Goal: Information Seeking & Learning: Learn about a topic

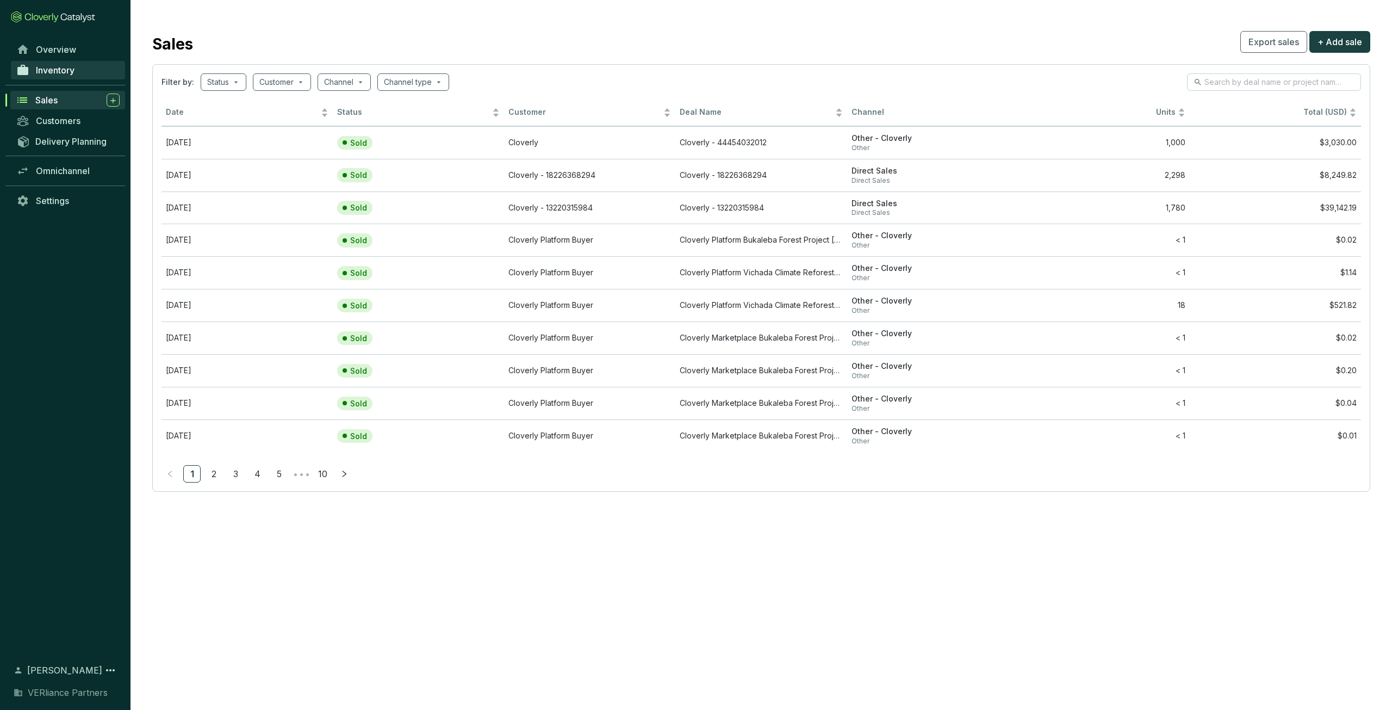
click at [84, 71] on link "Inventory" at bounding box center [68, 70] width 114 height 18
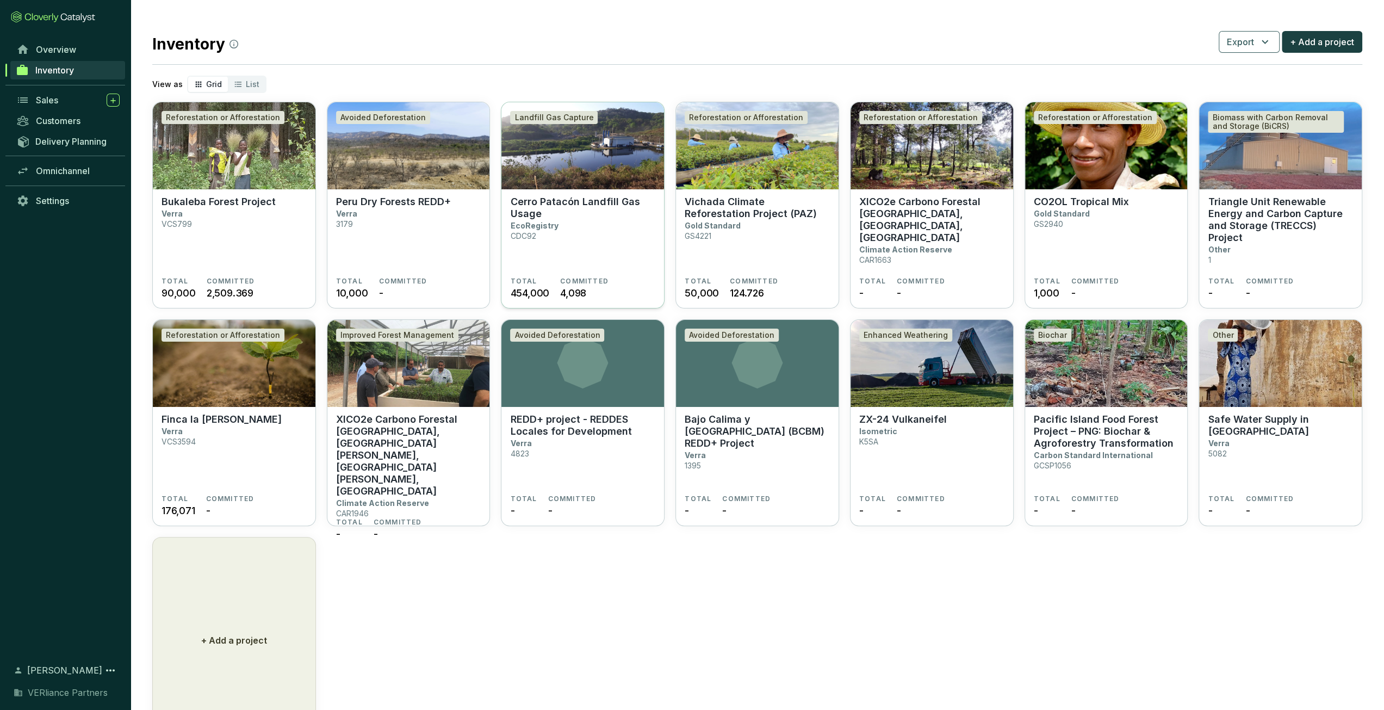
click at [548, 205] on p "Cerro Patacón Landfill Gas Usage" at bounding box center [582, 208] width 145 height 24
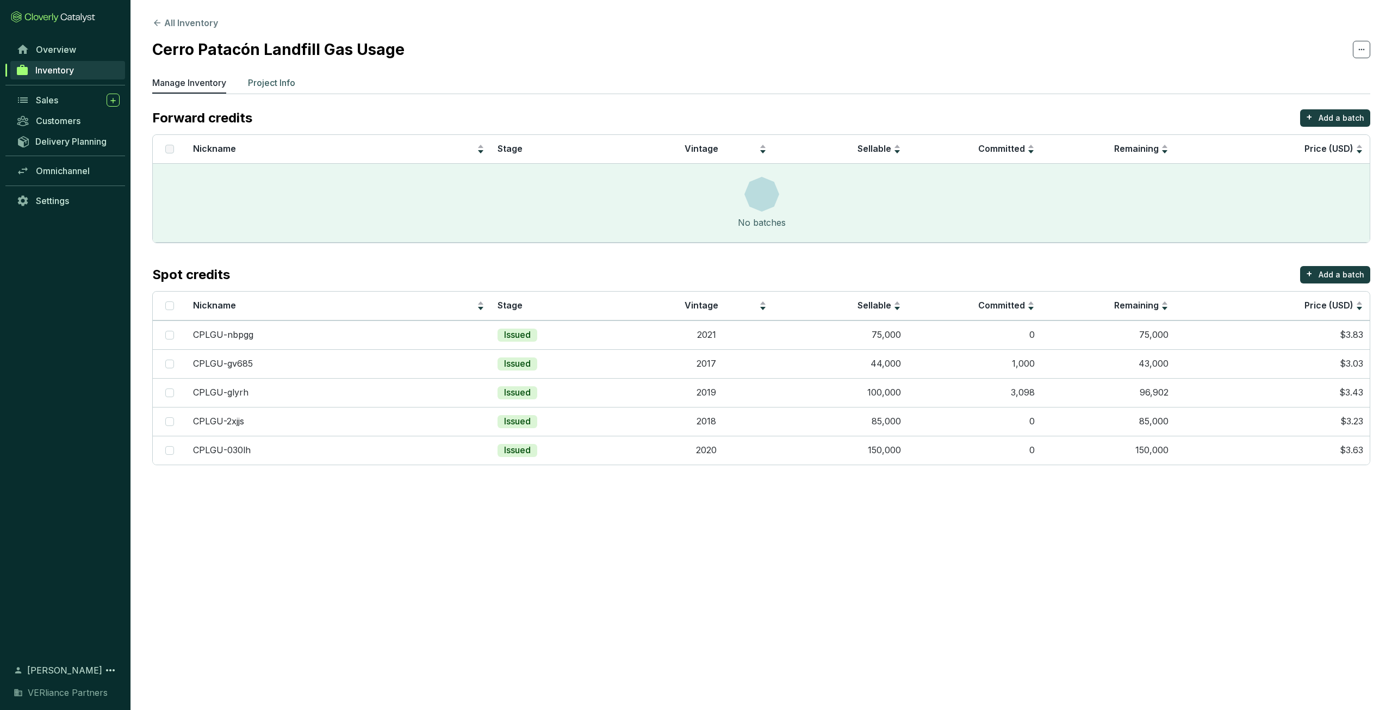
click at [258, 76] on p "Project Info" at bounding box center [271, 82] width 47 height 13
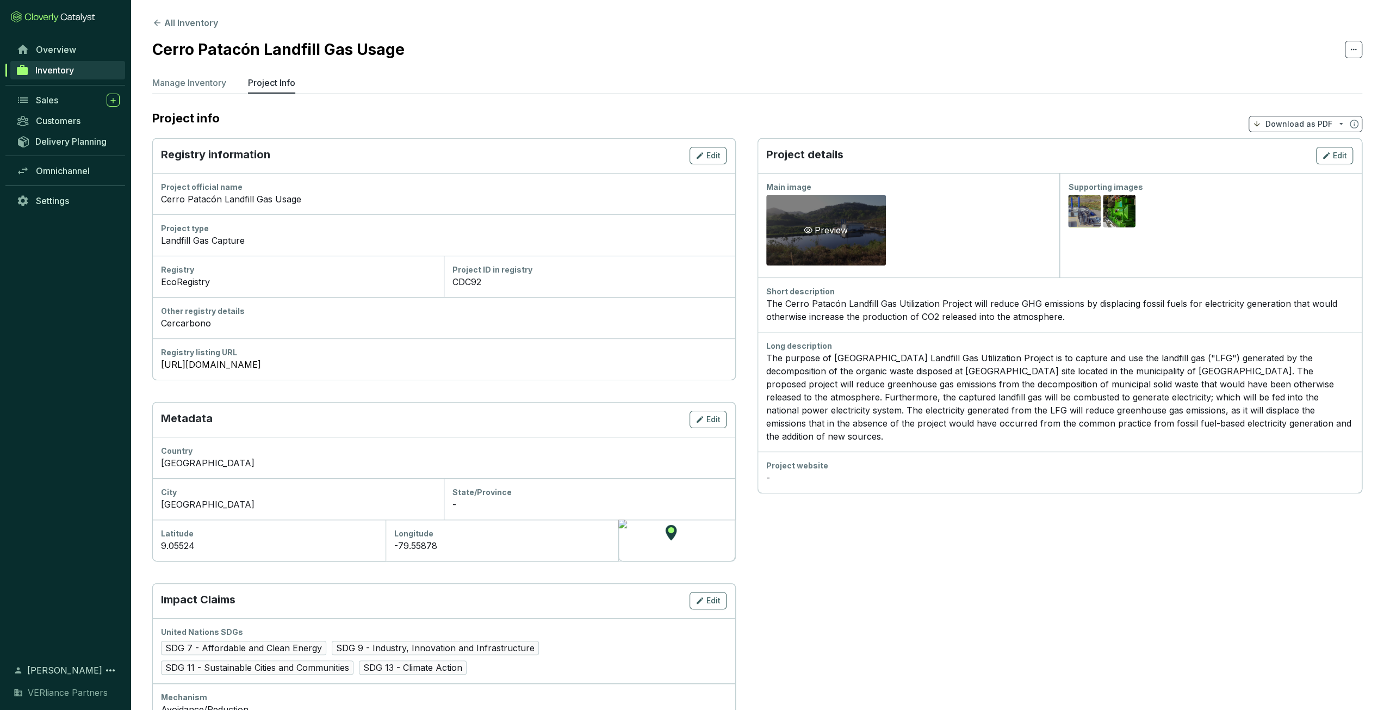
click at [844, 221] on div "Preview" at bounding box center [826, 230] width 120 height 71
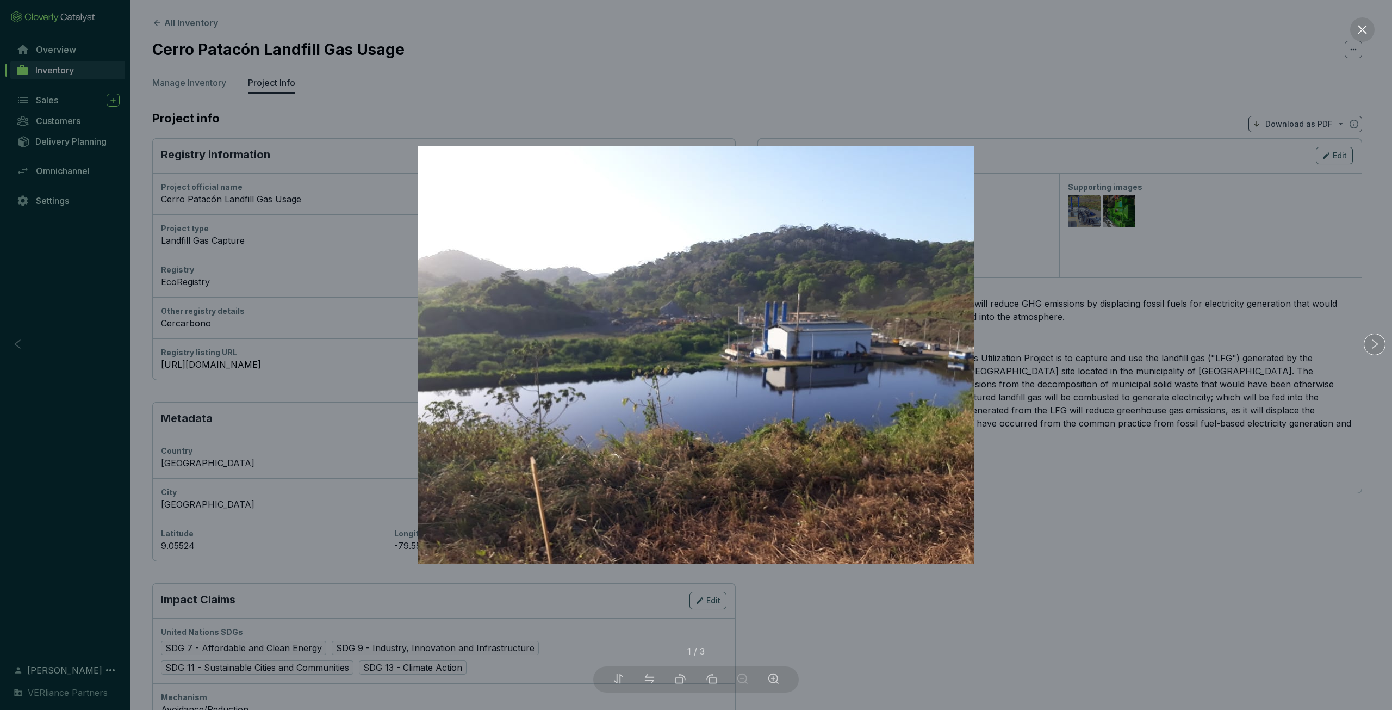
click at [895, 94] on div at bounding box center [696, 355] width 1392 height 710
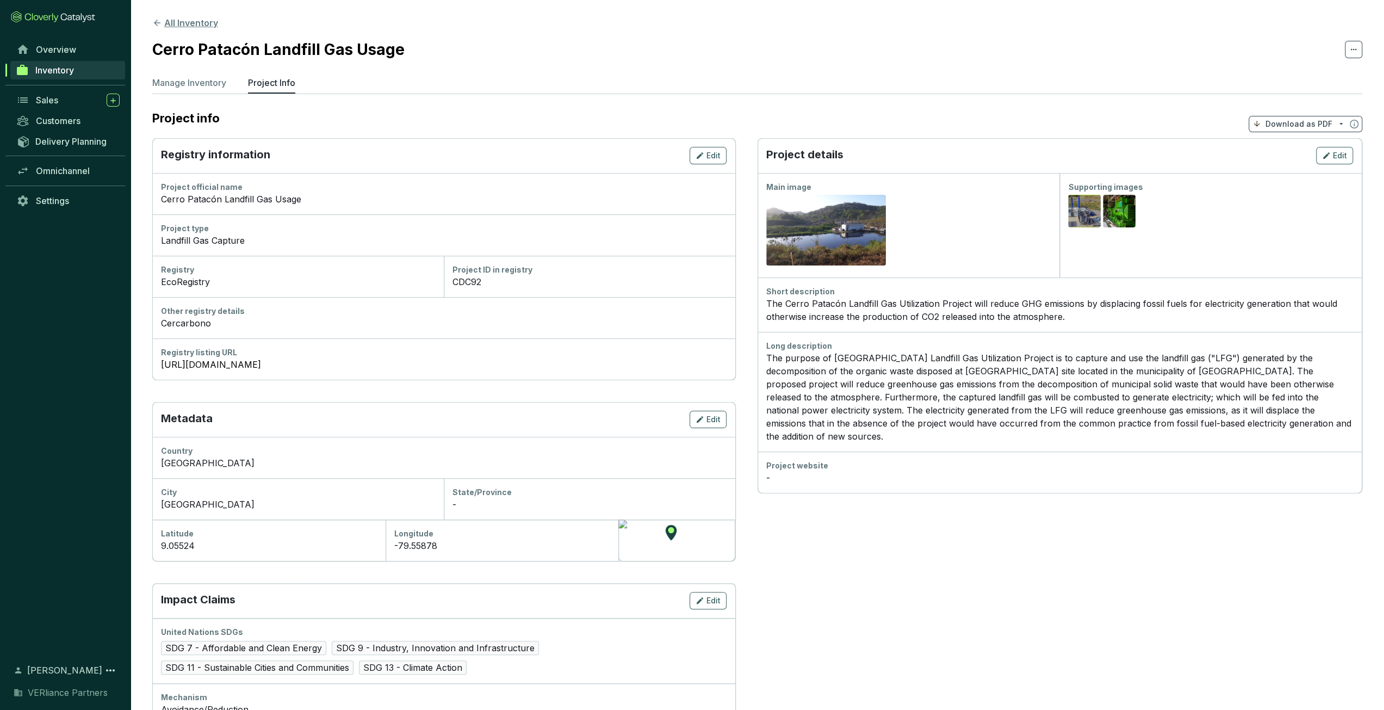
click at [181, 23] on button "All Inventory" at bounding box center [185, 22] width 66 height 13
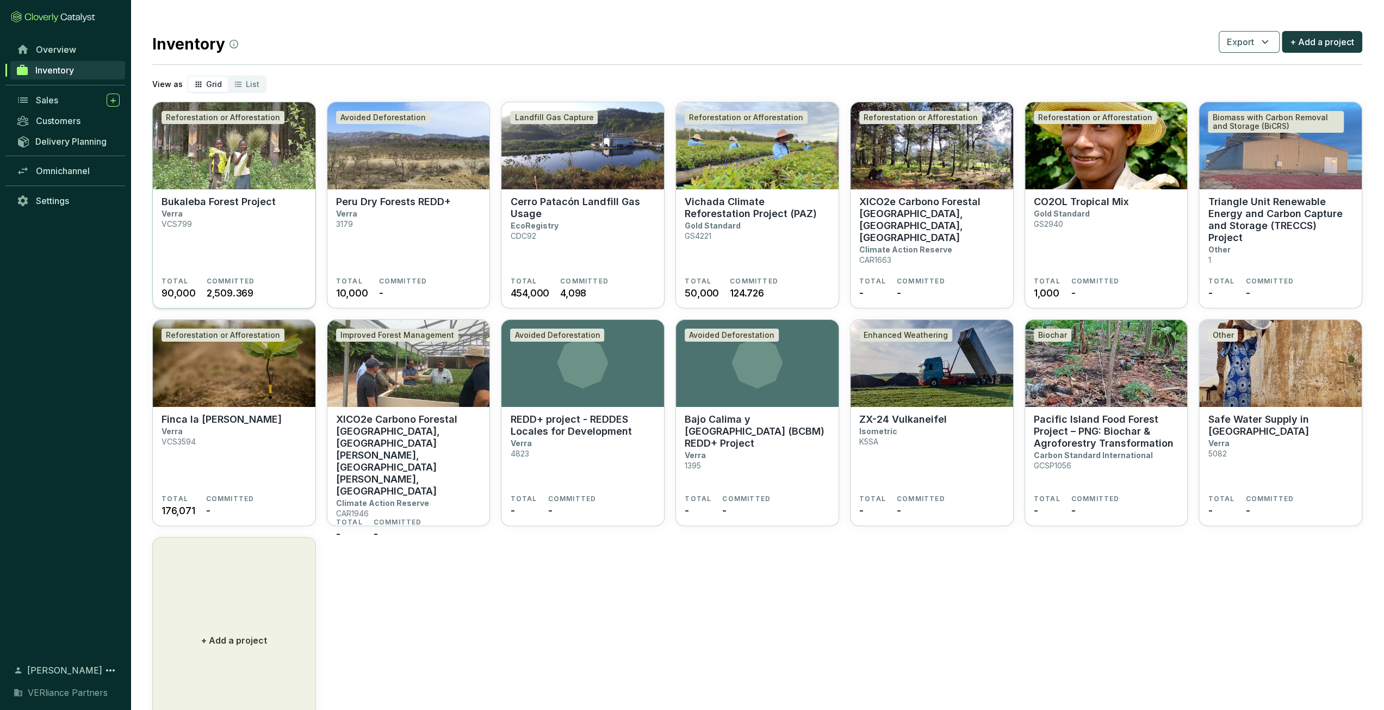
click at [273, 160] on img at bounding box center [234, 145] width 163 height 87
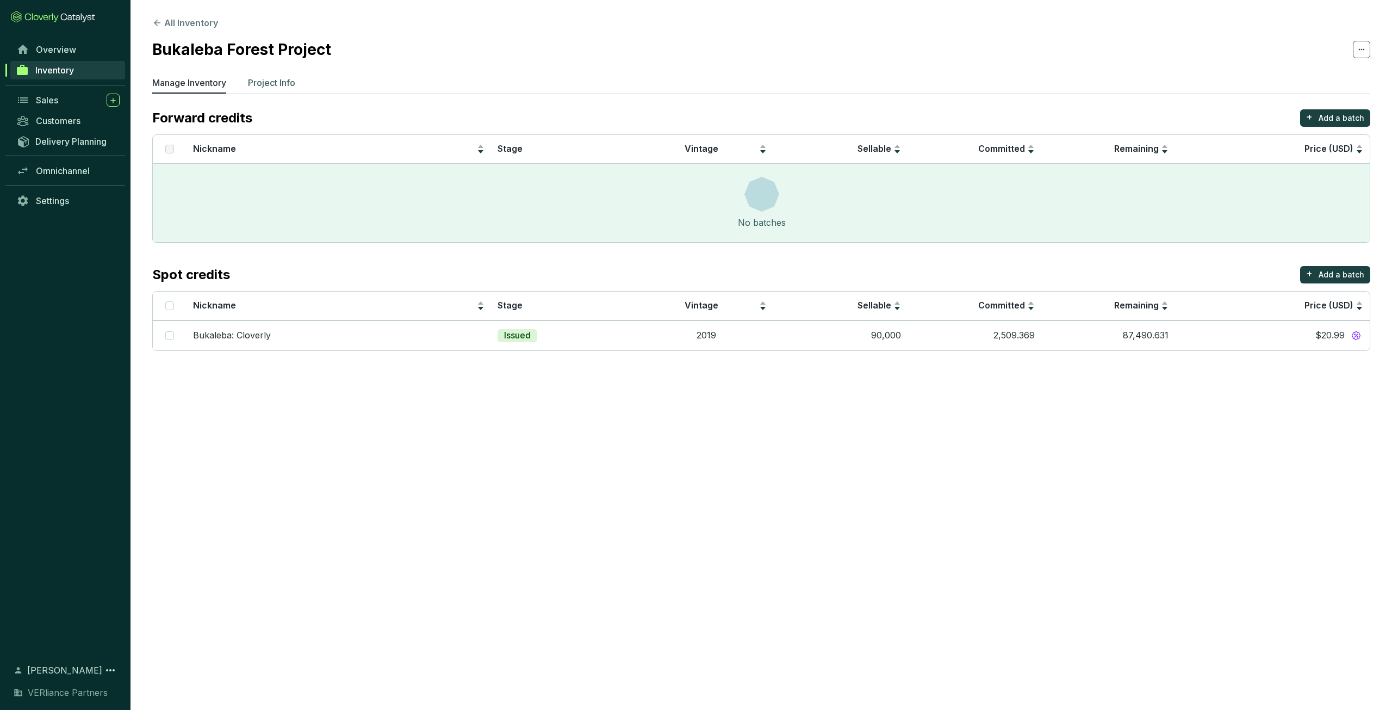
click at [266, 82] on p "Project Info" at bounding box center [271, 82] width 47 height 13
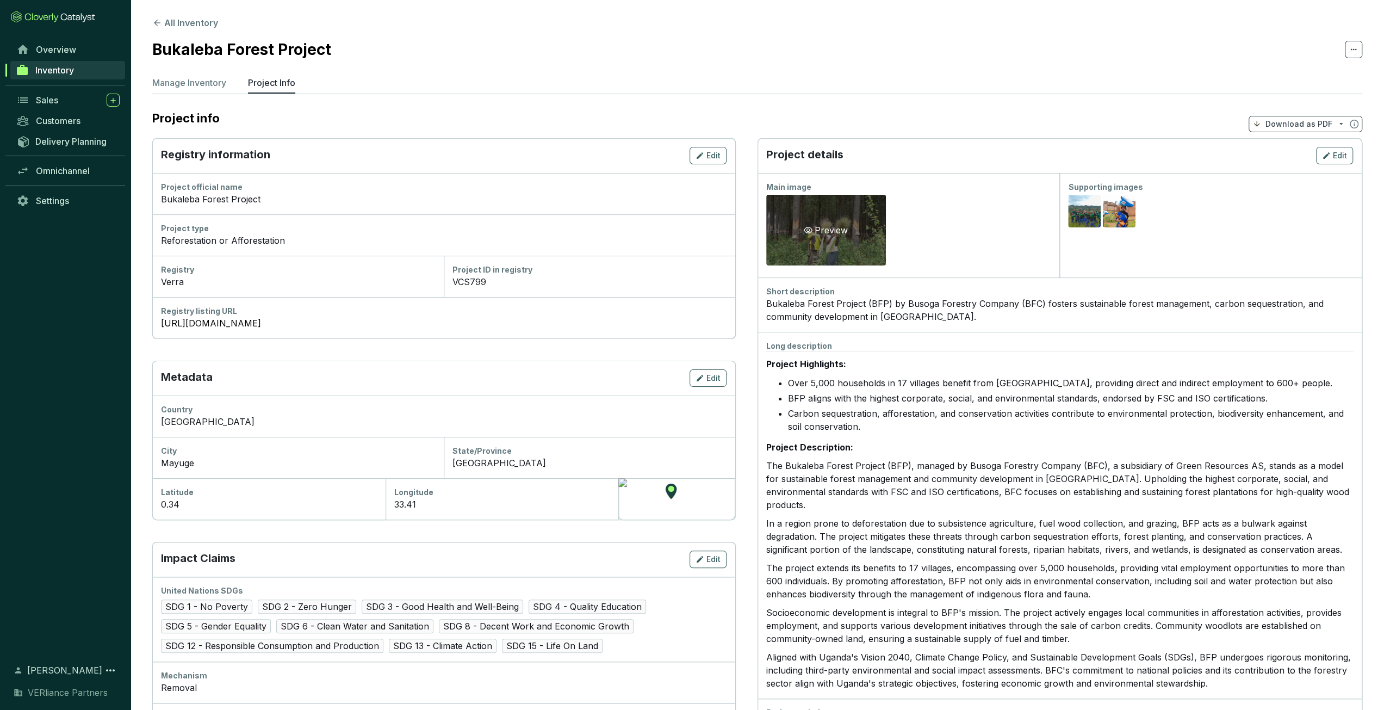
click at [835, 238] on div "Preview" at bounding box center [826, 230] width 120 height 71
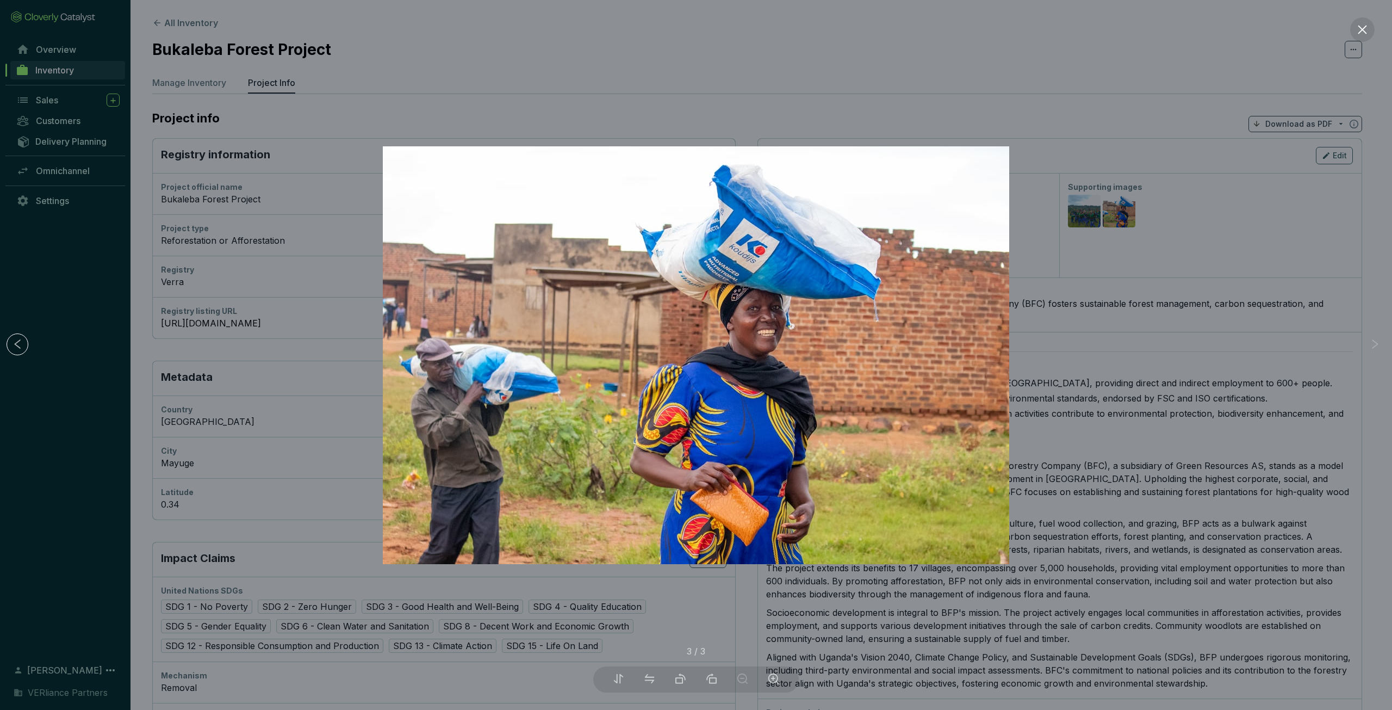
click at [797, 79] on div at bounding box center [696, 355] width 1392 height 710
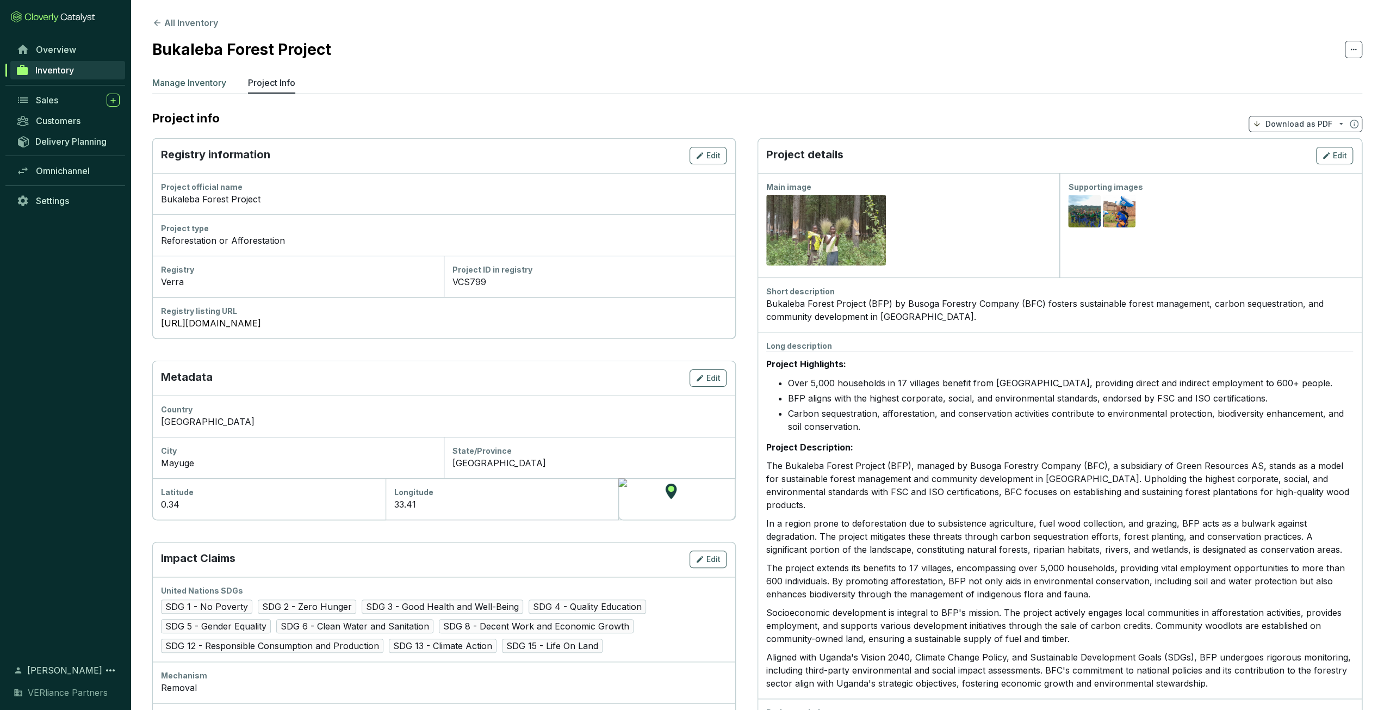
click at [203, 84] on p "Manage Inventory" at bounding box center [189, 82] width 74 height 13
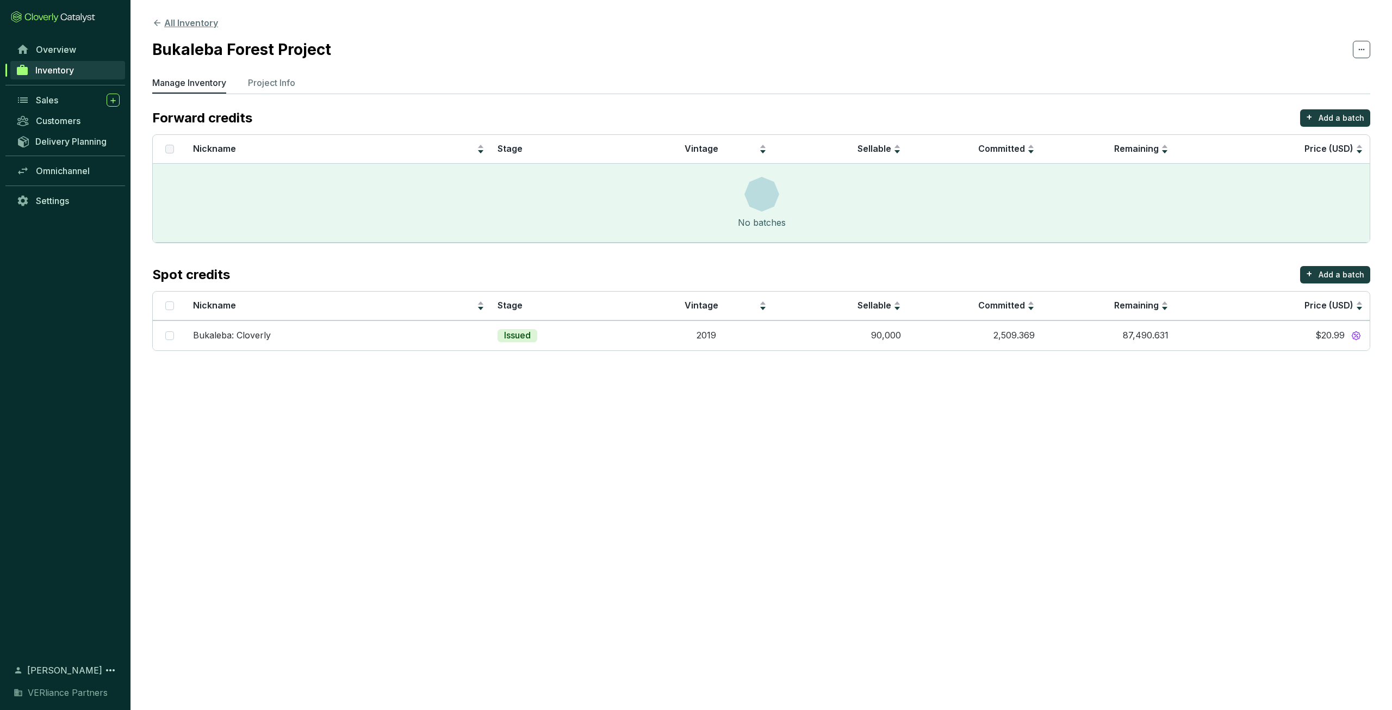
click at [200, 27] on button "All Inventory" at bounding box center [185, 22] width 66 height 13
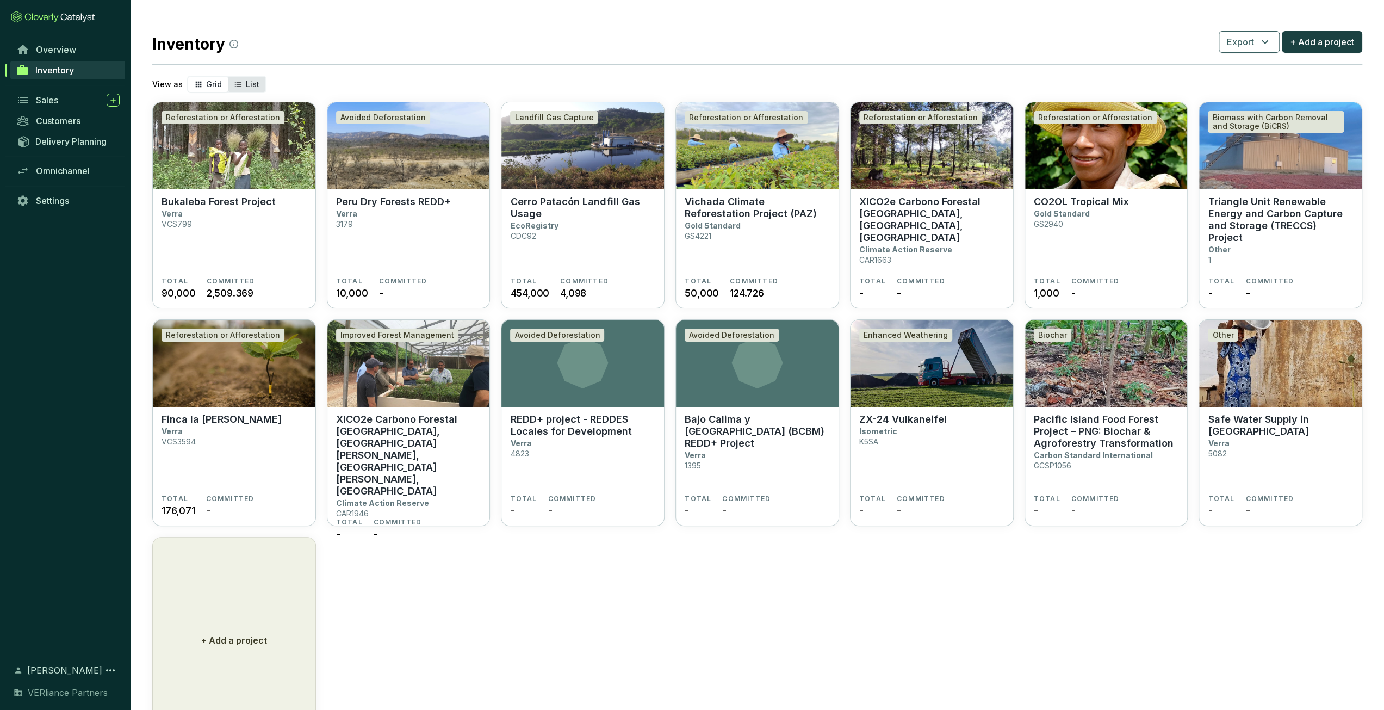
click at [259, 84] on div "List" at bounding box center [247, 84] width 38 height 15
click at [228, 77] on input "List" at bounding box center [228, 77] width 0 height 0
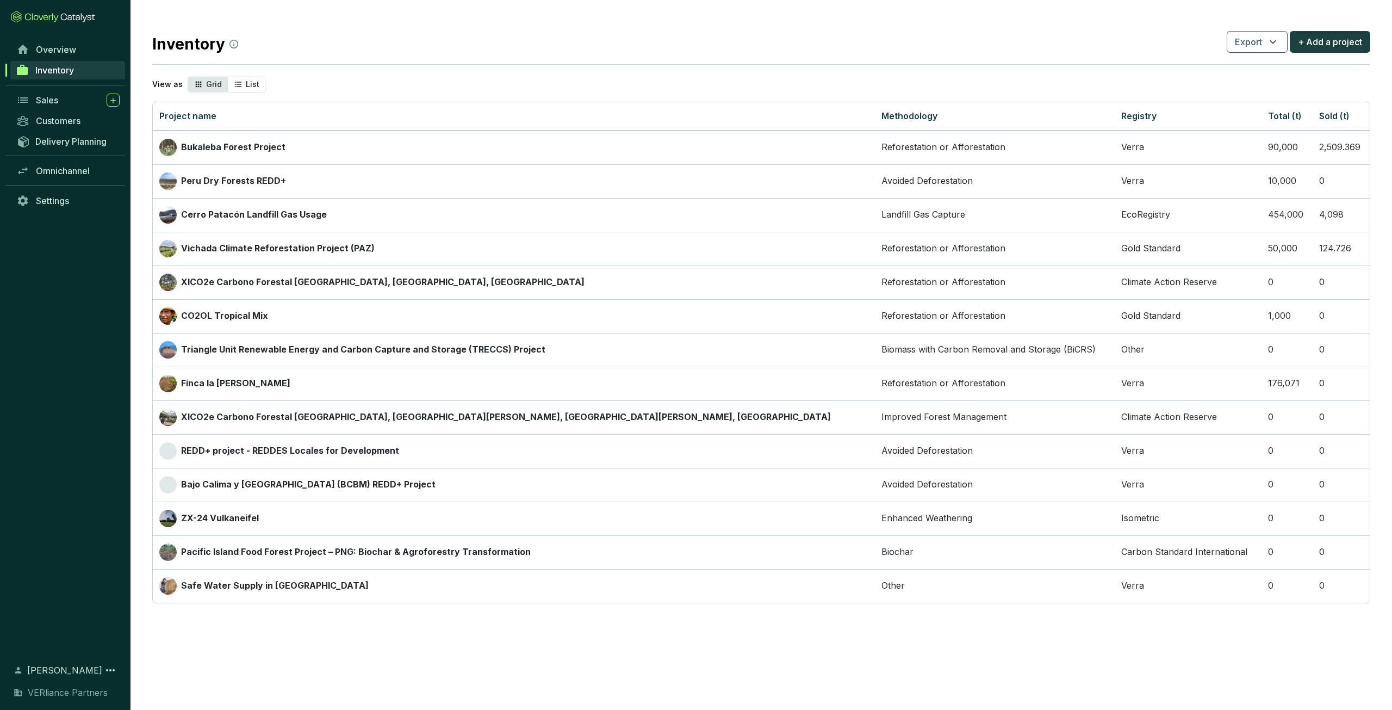
click at [216, 85] on span "Grid" at bounding box center [214, 83] width 16 height 9
click at [188, 77] on input "Grid" at bounding box center [188, 77] width 0 height 0
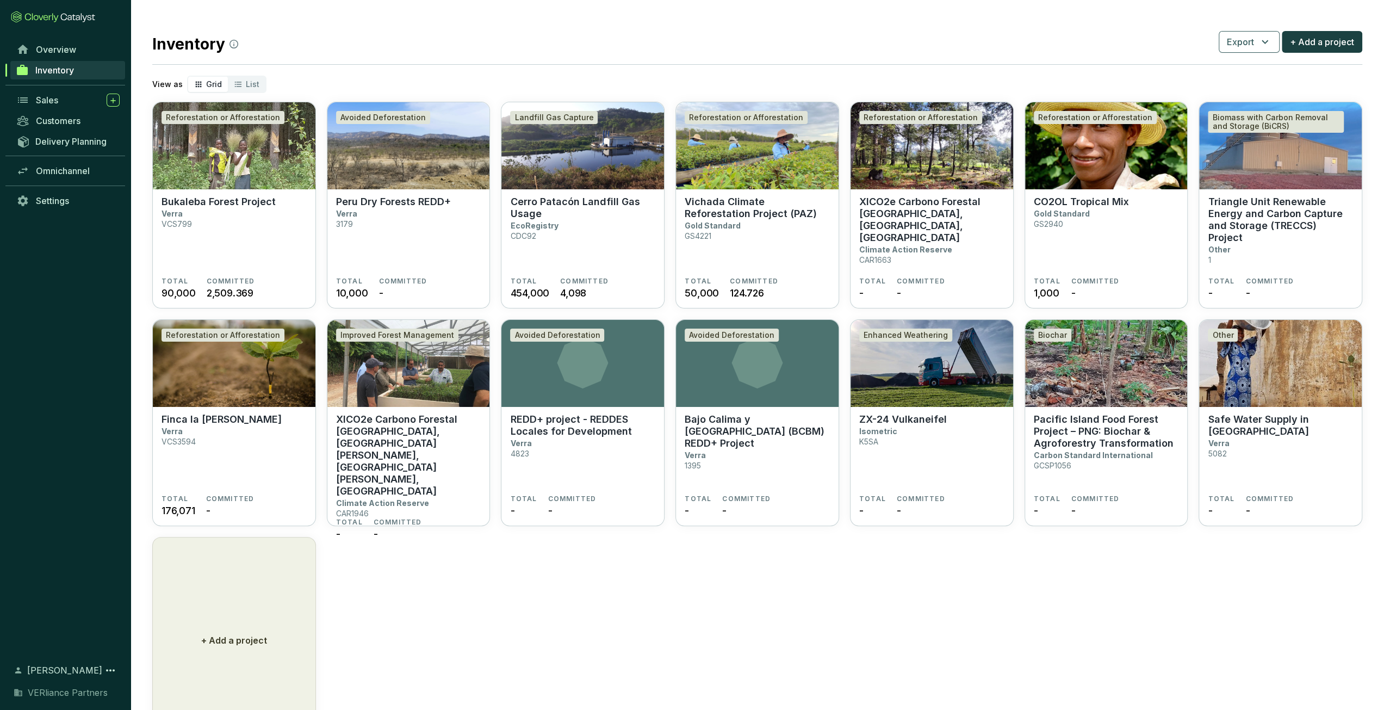
click at [265, 82] on div "View as Grid List" at bounding box center [757, 84] width 1210 height 17
click at [253, 83] on span "List" at bounding box center [253, 83] width 14 height 9
click at [228, 77] on input "List" at bounding box center [228, 77] width 0 height 0
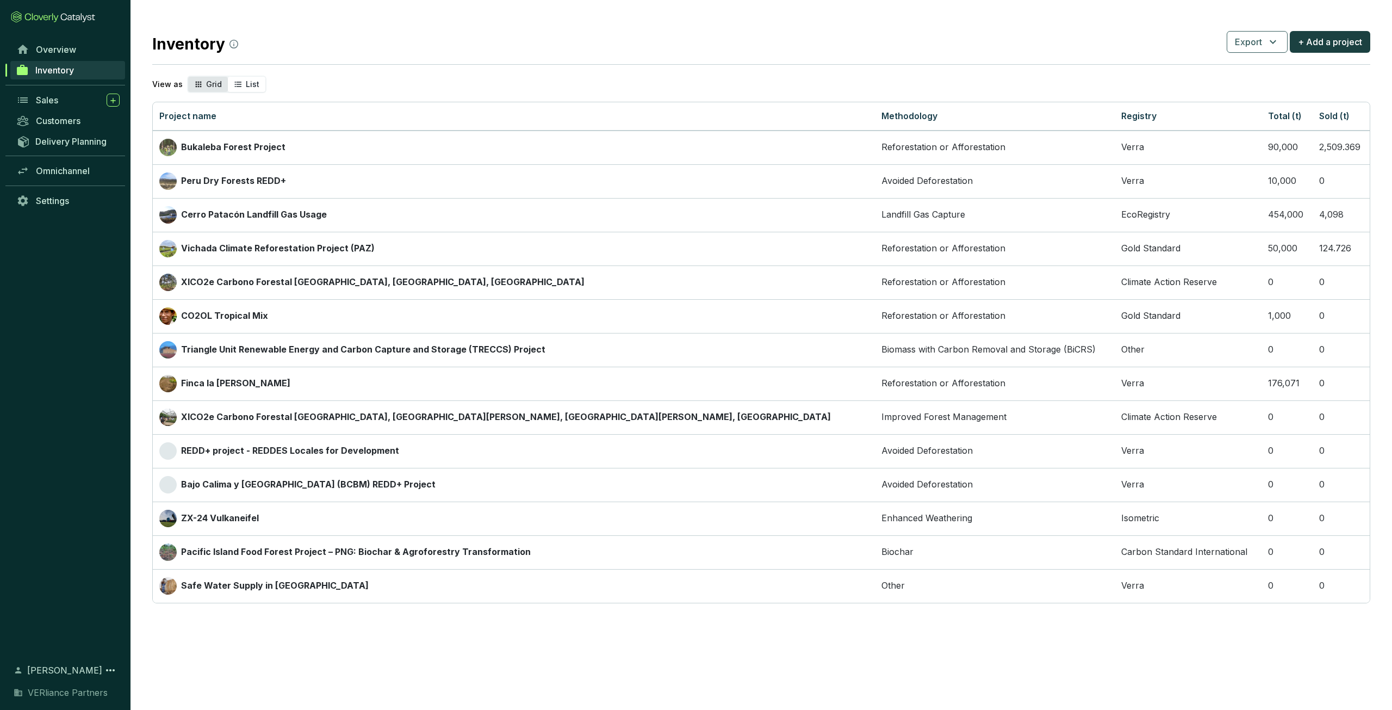
click at [213, 89] on div "Grid" at bounding box center [208, 84] width 40 height 15
click at [188, 77] on input "Grid" at bounding box center [188, 77] width 0 height 0
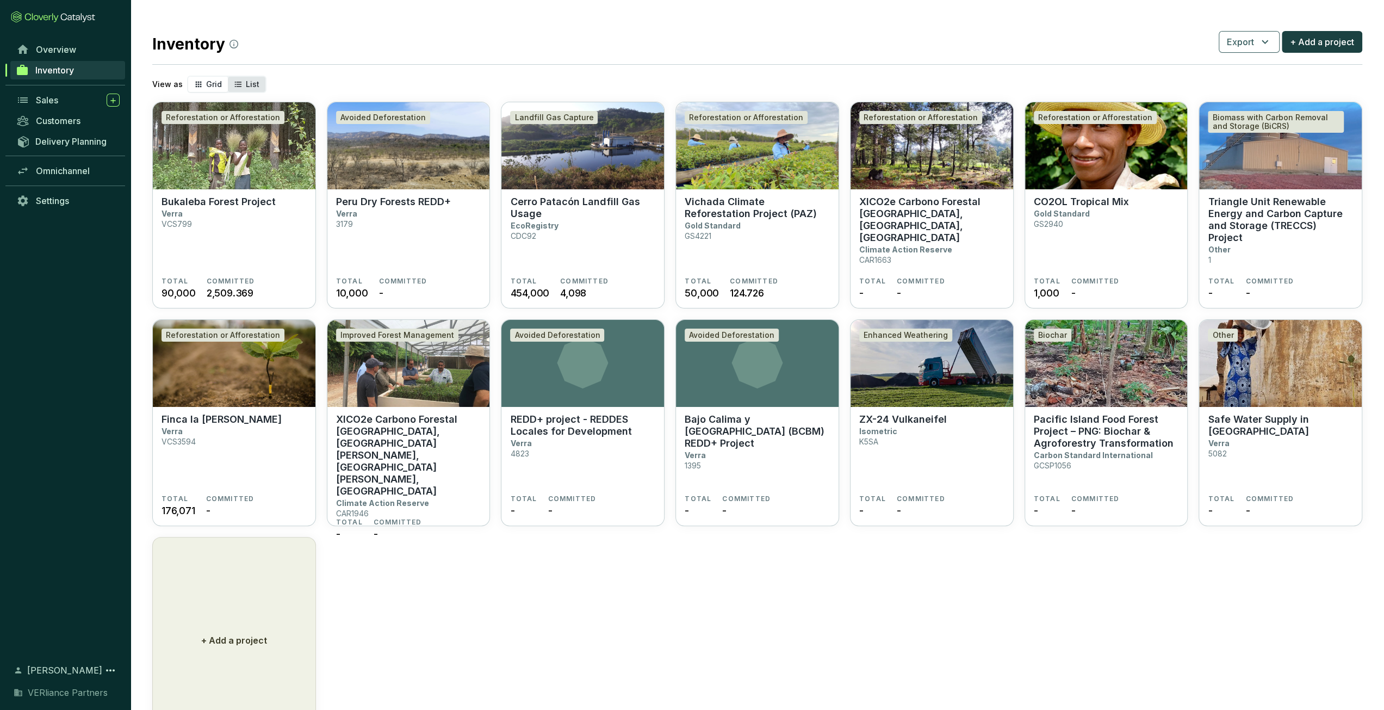
click at [235, 88] on icon "segmented control" at bounding box center [238, 84] width 9 height 13
click at [228, 77] on input "List" at bounding box center [228, 77] width 0 height 0
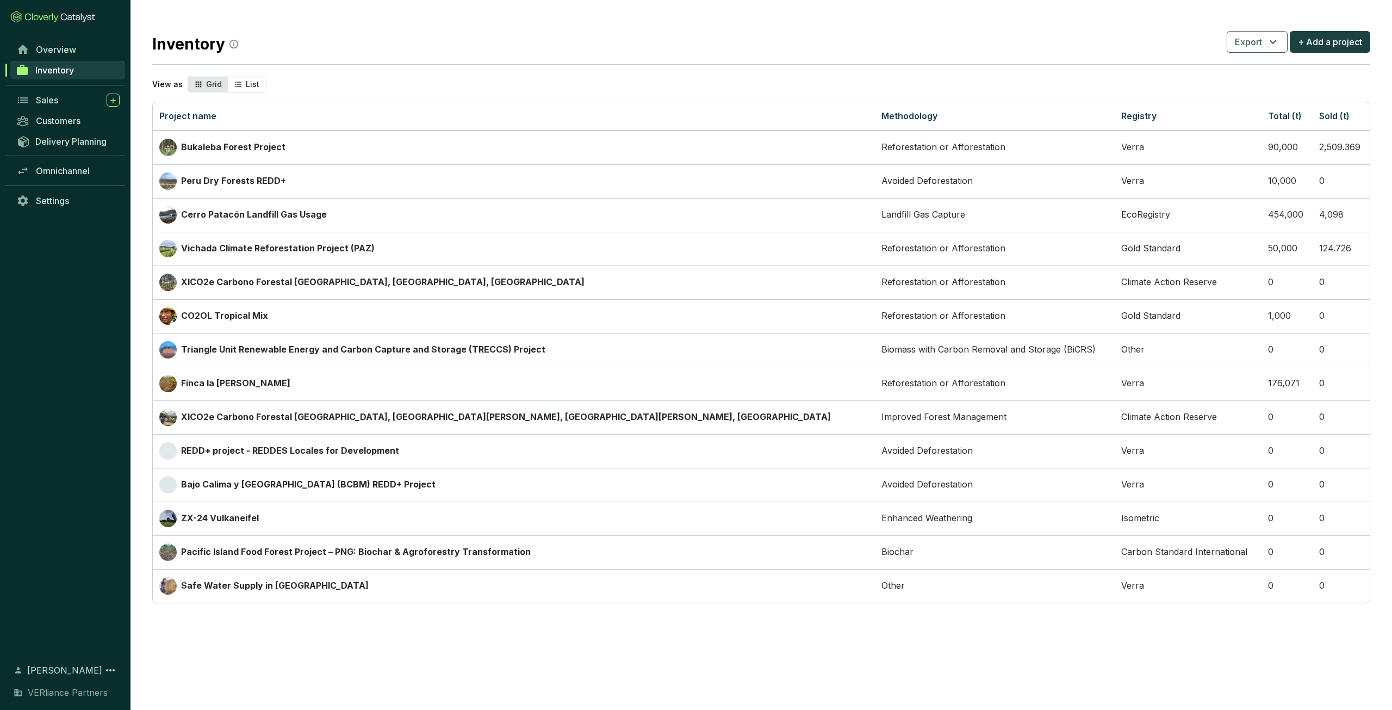
click at [207, 84] on span "Grid" at bounding box center [214, 83] width 16 height 9
click at [188, 77] on input "Grid" at bounding box center [188, 77] width 0 height 0
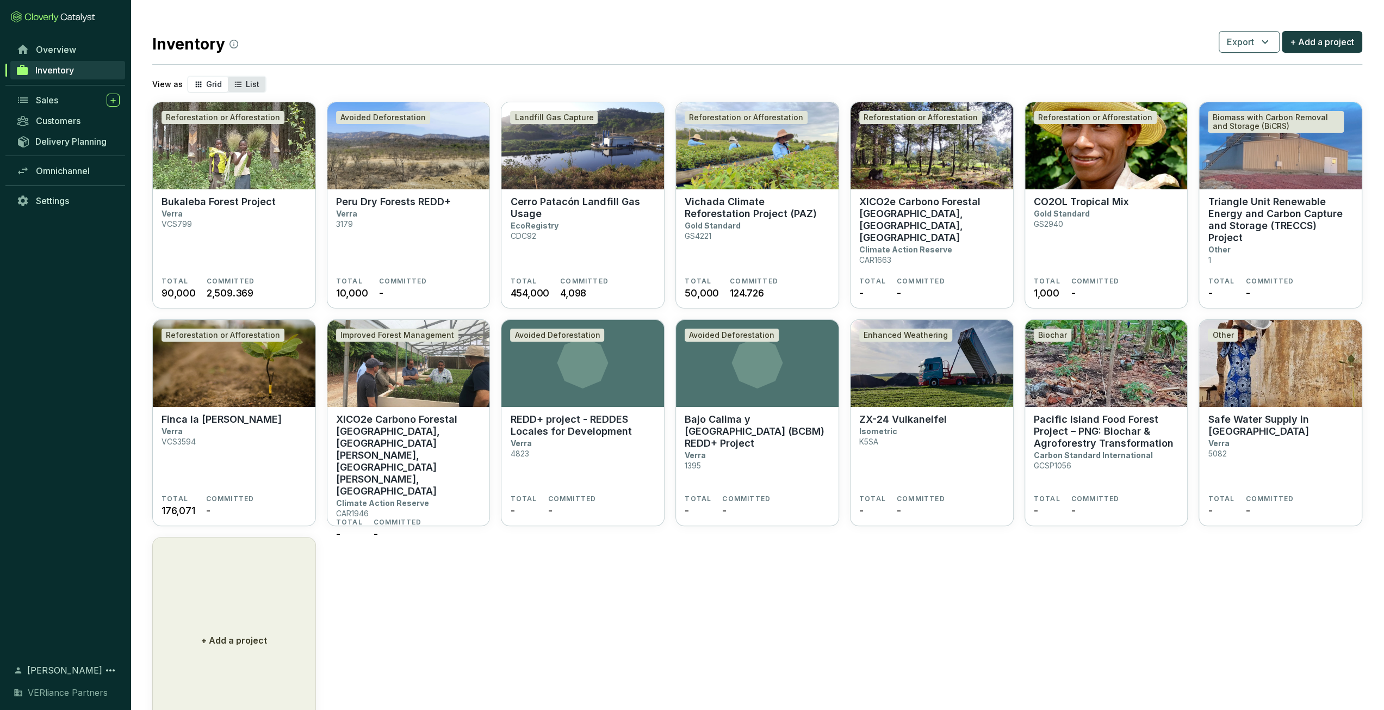
click at [247, 90] on div "List" at bounding box center [247, 84] width 38 height 15
click at [228, 77] on input "List" at bounding box center [228, 77] width 0 height 0
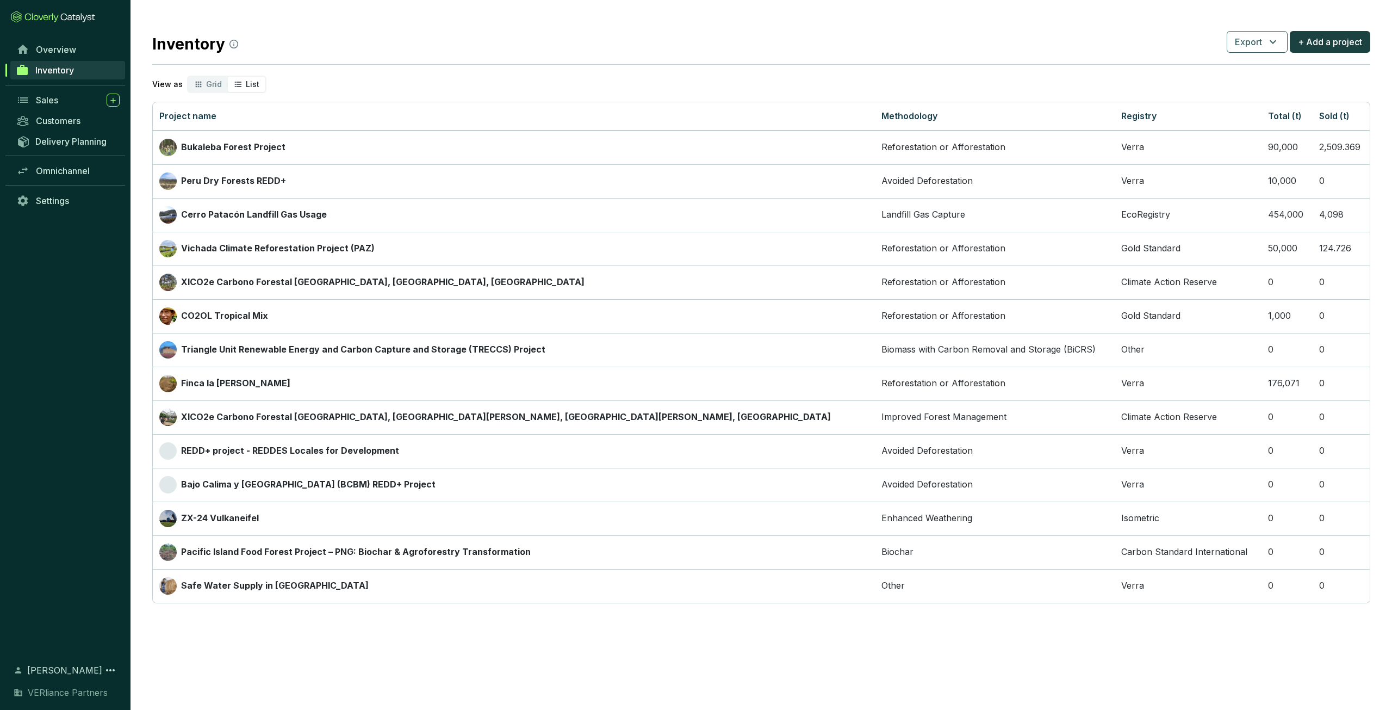
click at [237, 82] on icon "segmented control" at bounding box center [238, 84] width 7 height 5
click at [228, 77] on input "List" at bounding box center [228, 77] width 0 height 0
click at [198, 84] on icon "segmented control" at bounding box center [199, 85] width 6 height 6
click at [188, 77] on input "Grid" at bounding box center [188, 77] width 0 height 0
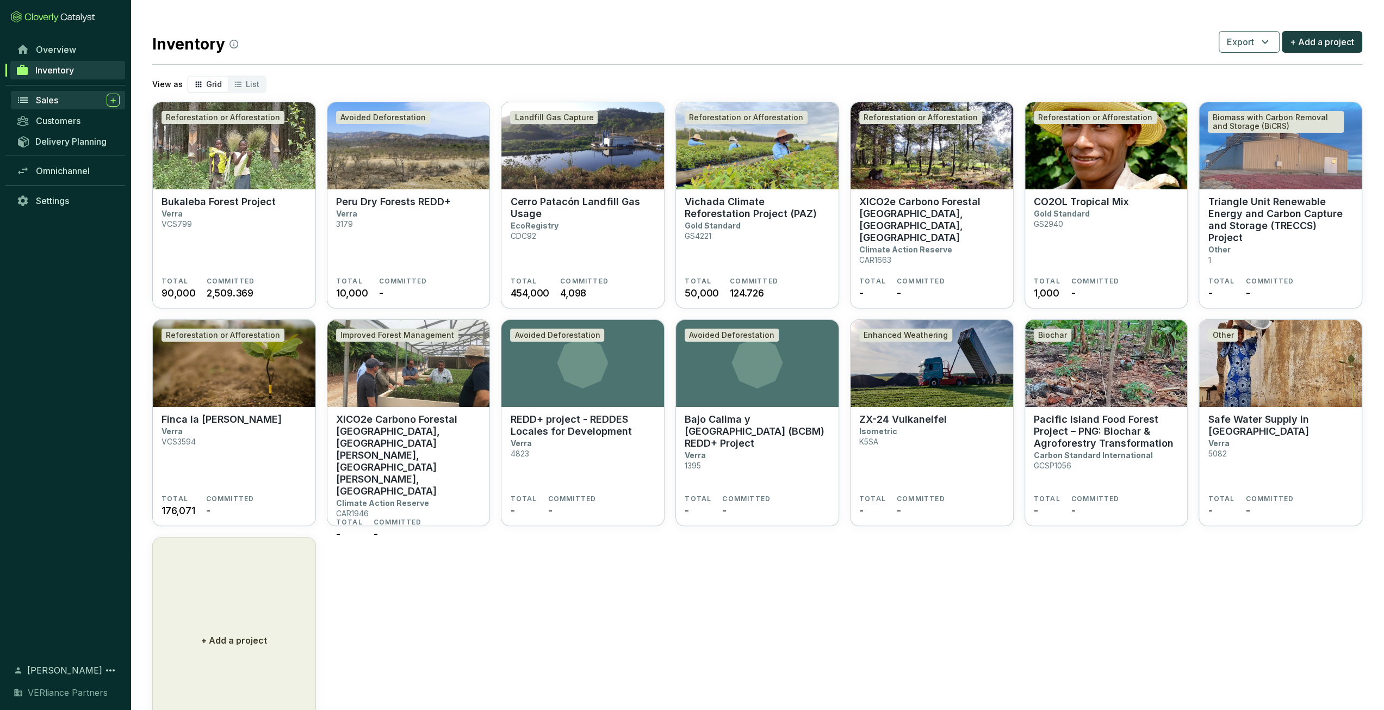
click at [59, 96] on div "Sales" at bounding box center [78, 100] width 84 height 13
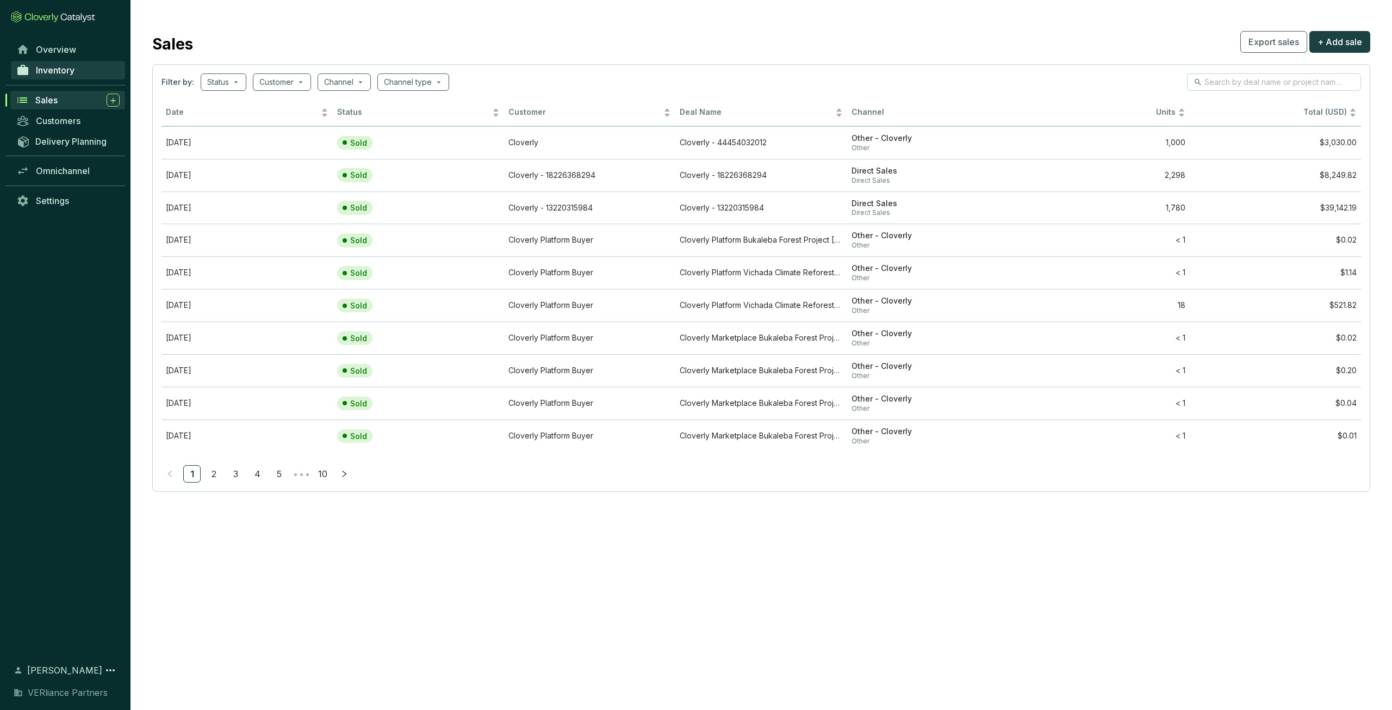
click at [65, 76] on link "Inventory" at bounding box center [68, 70] width 114 height 18
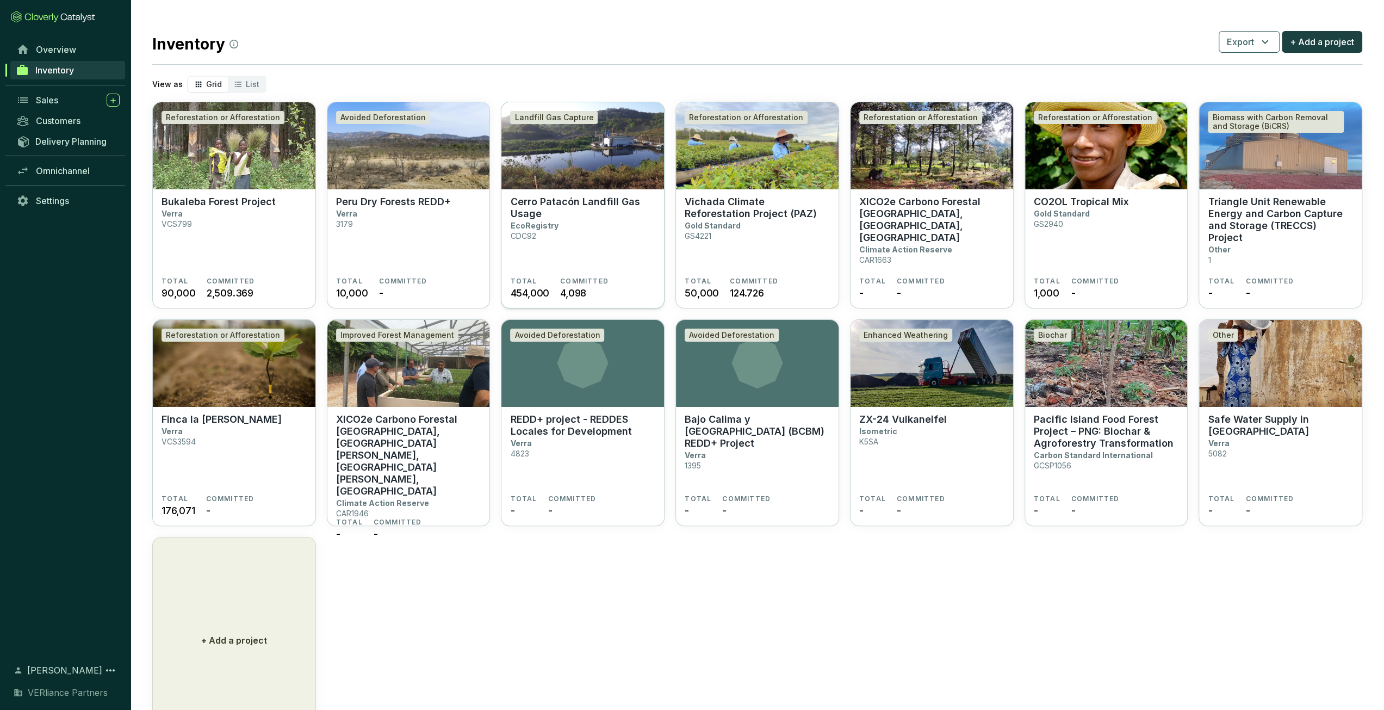
click at [557, 178] on img at bounding box center [583, 145] width 163 height 87
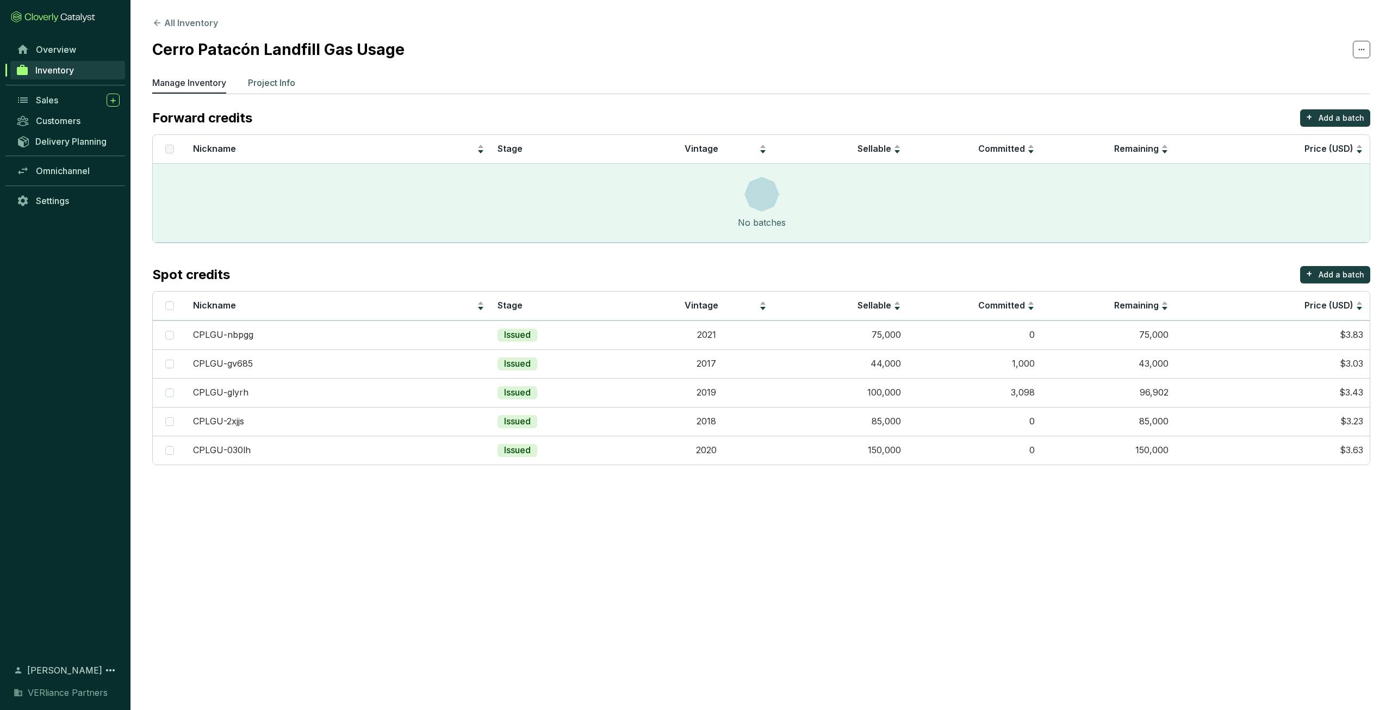
click at [252, 89] on p "Project Info" at bounding box center [271, 82] width 47 height 13
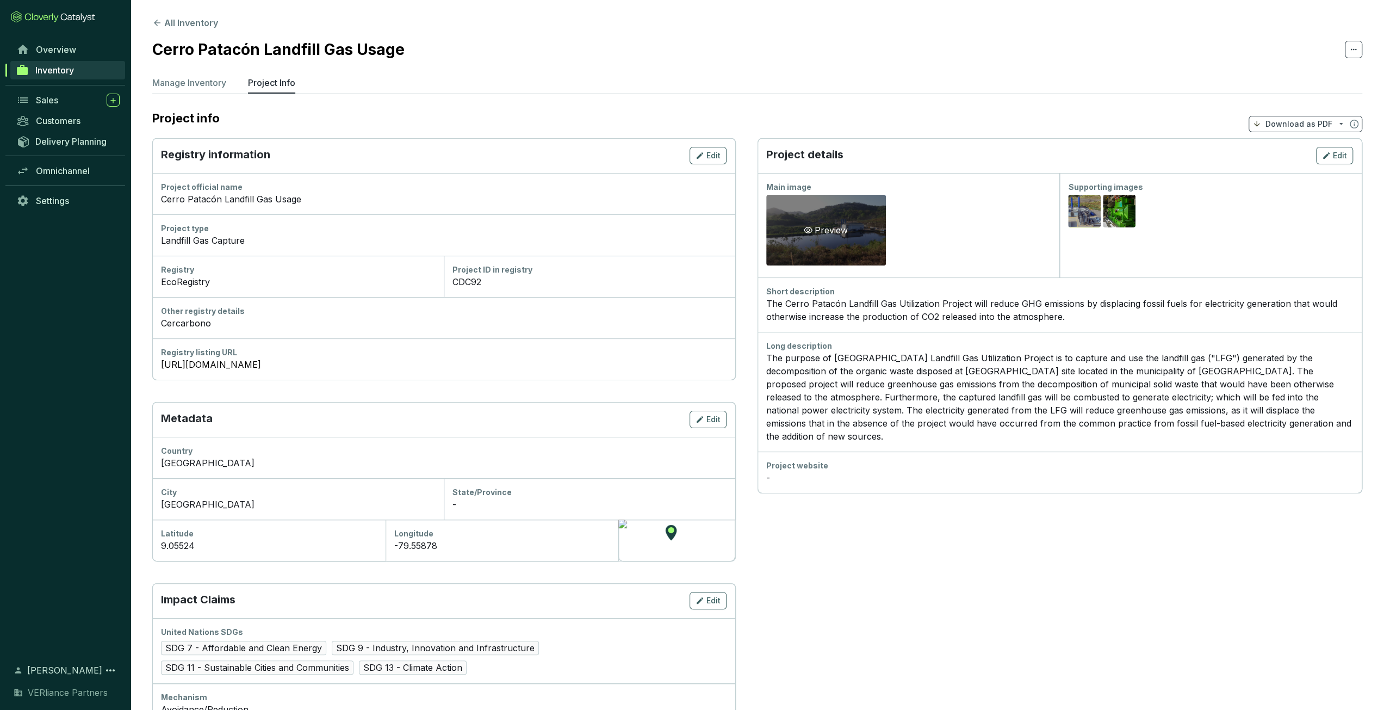
click at [816, 228] on div "Preview" at bounding box center [826, 230] width 48 height 13
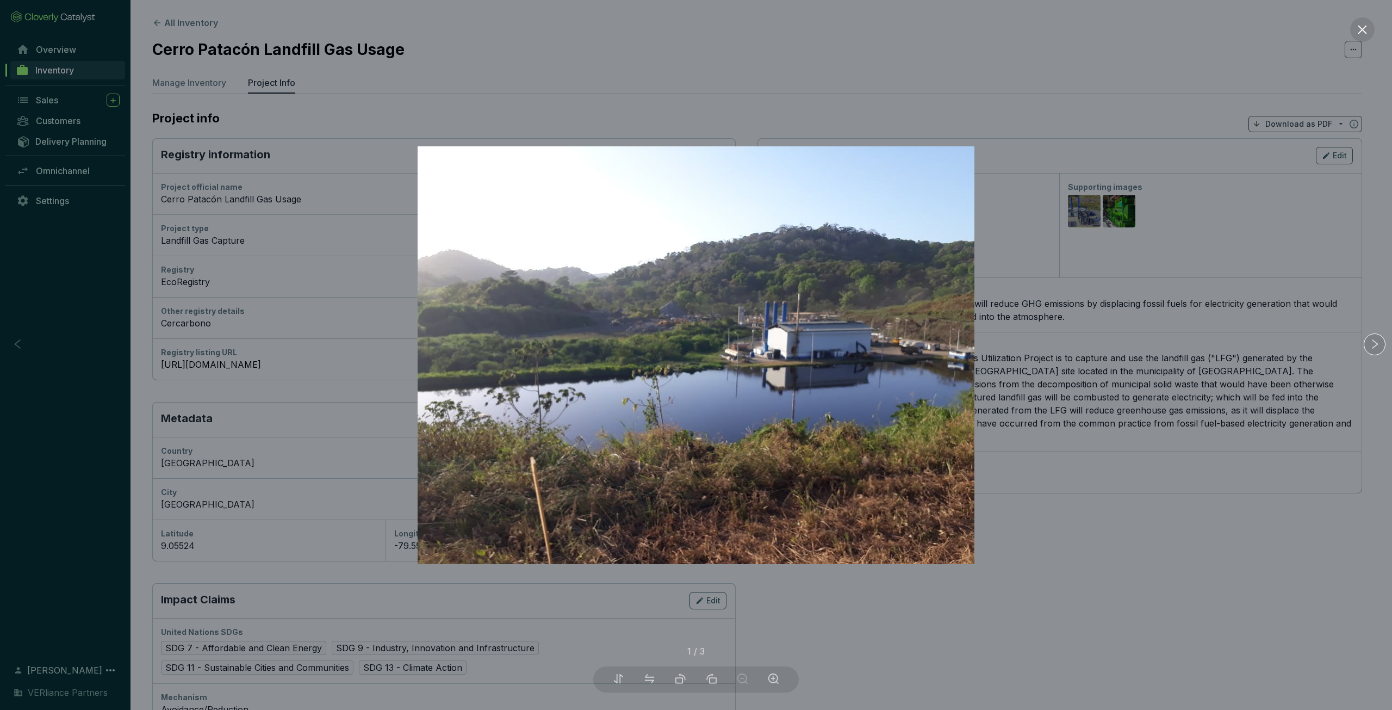
click at [1048, 251] on div at bounding box center [696, 355] width 1392 height 710
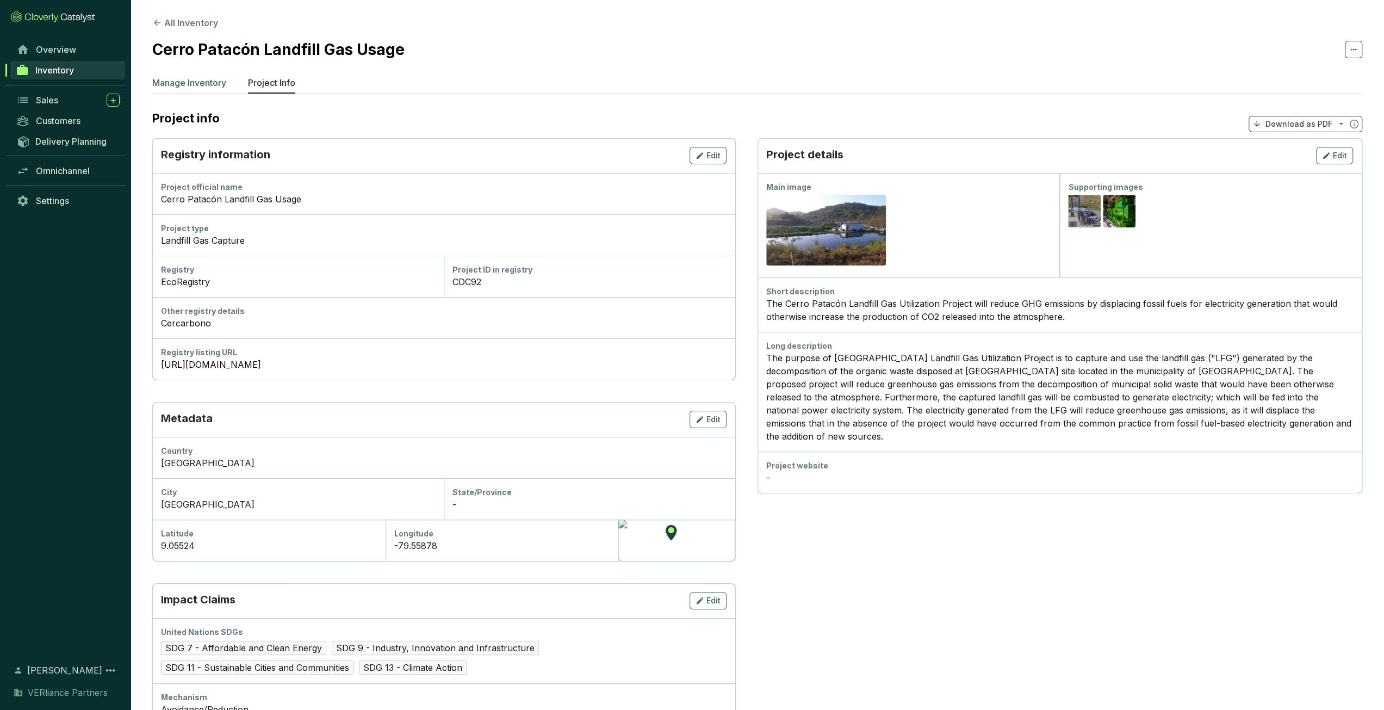
click at [193, 90] on li "Manage Inventory" at bounding box center [189, 84] width 74 height 17
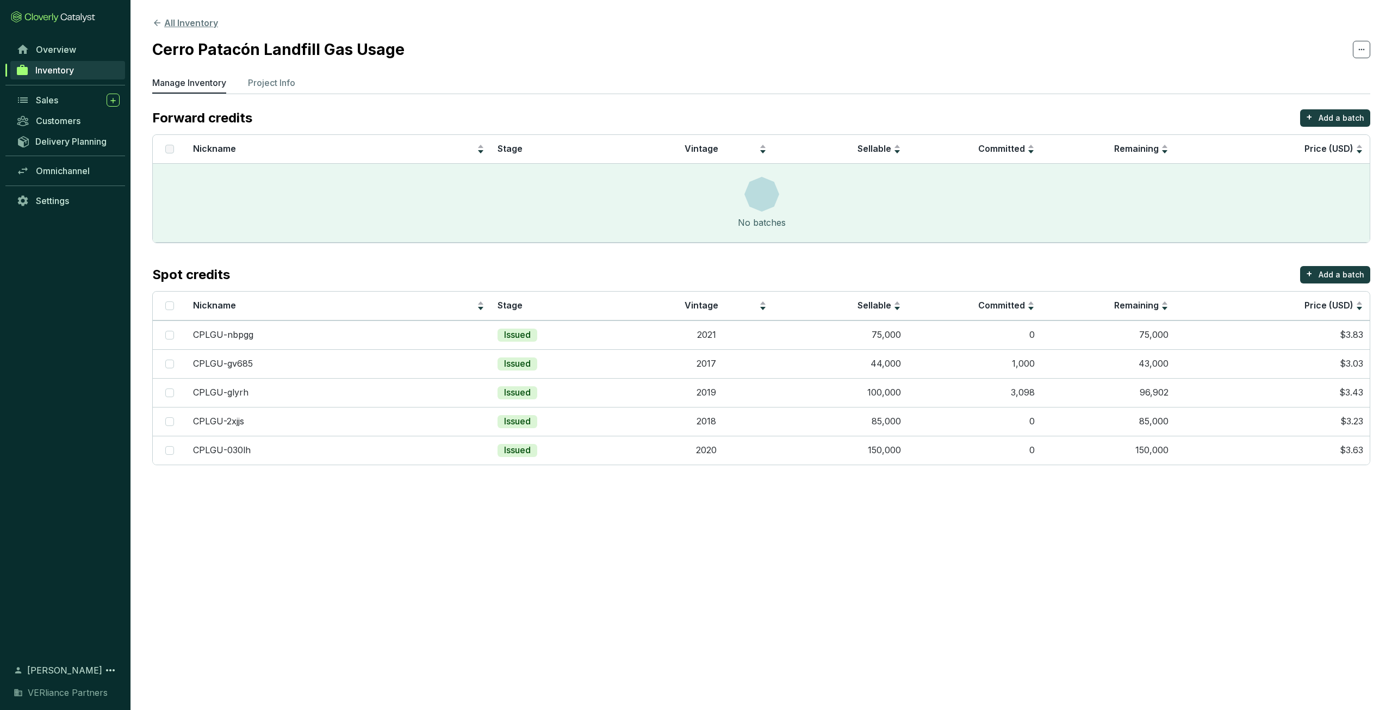
click at [202, 27] on button "All Inventory" at bounding box center [185, 22] width 66 height 13
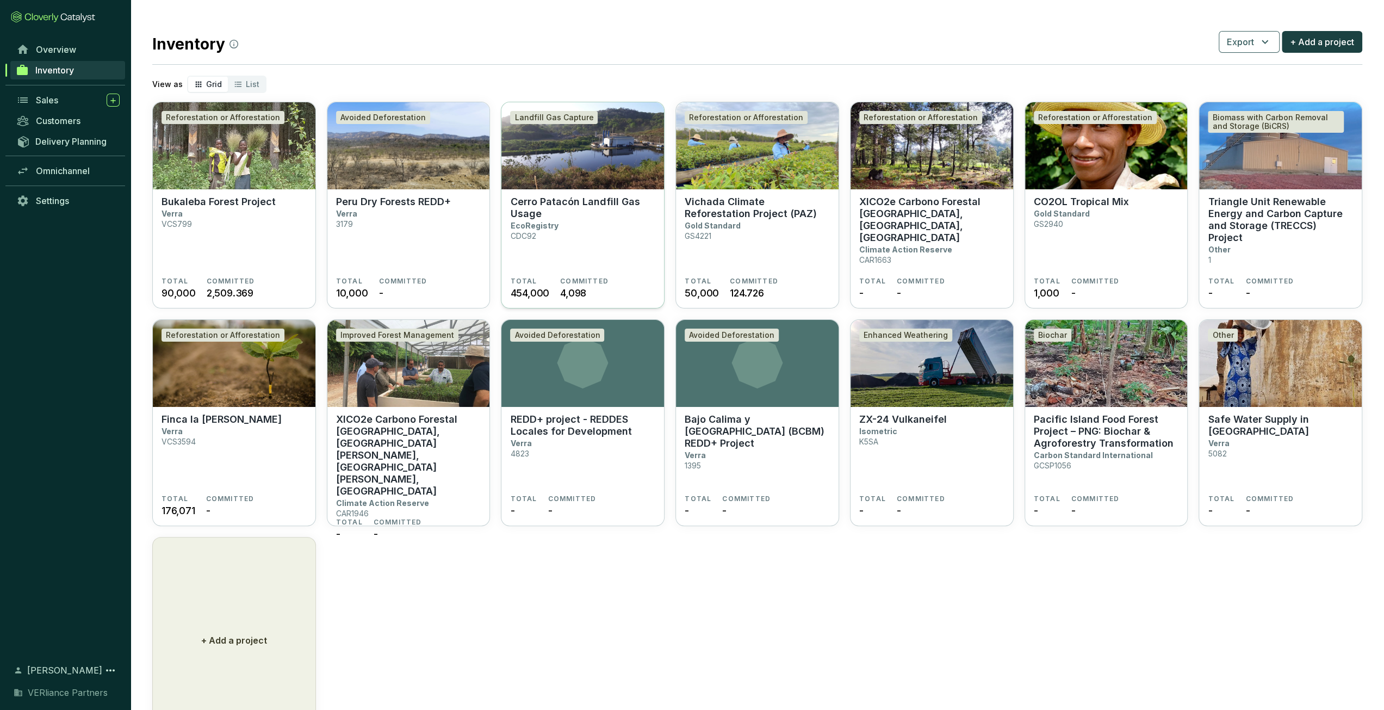
click at [572, 206] on p "Cerro Patacón Landfill Gas Usage" at bounding box center [582, 208] width 145 height 24
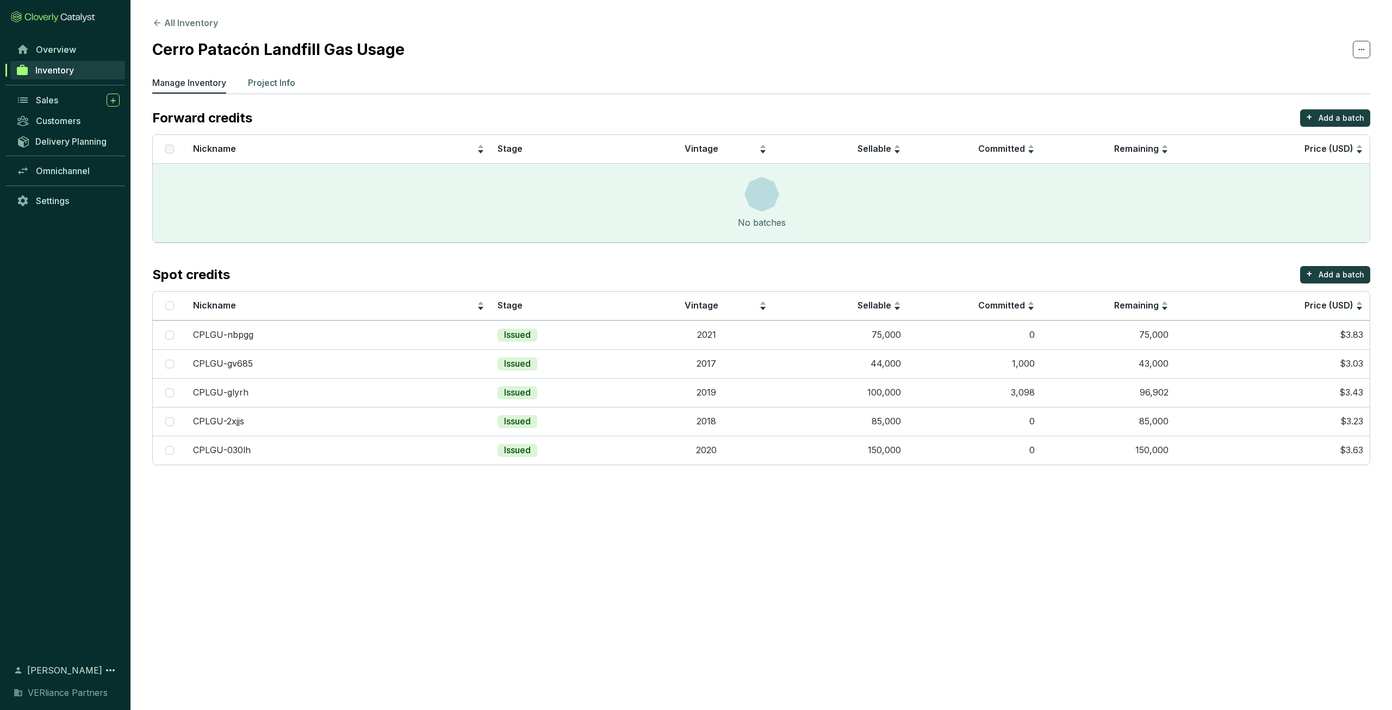
click at [276, 83] on p "Project Info" at bounding box center [271, 82] width 47 height 13
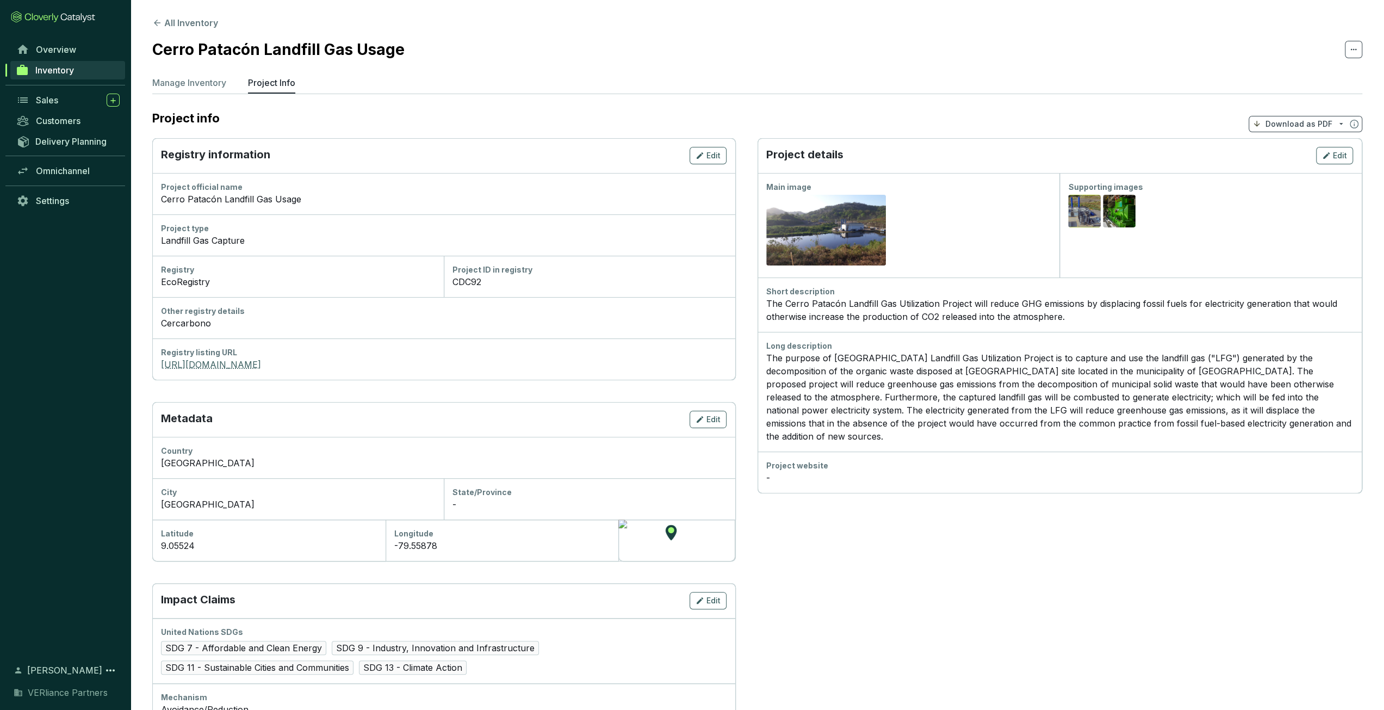
click at [221, 364] on link "[URL][DOMAIN_NAME]" at bounding box center [444, 364] width 566 height 13
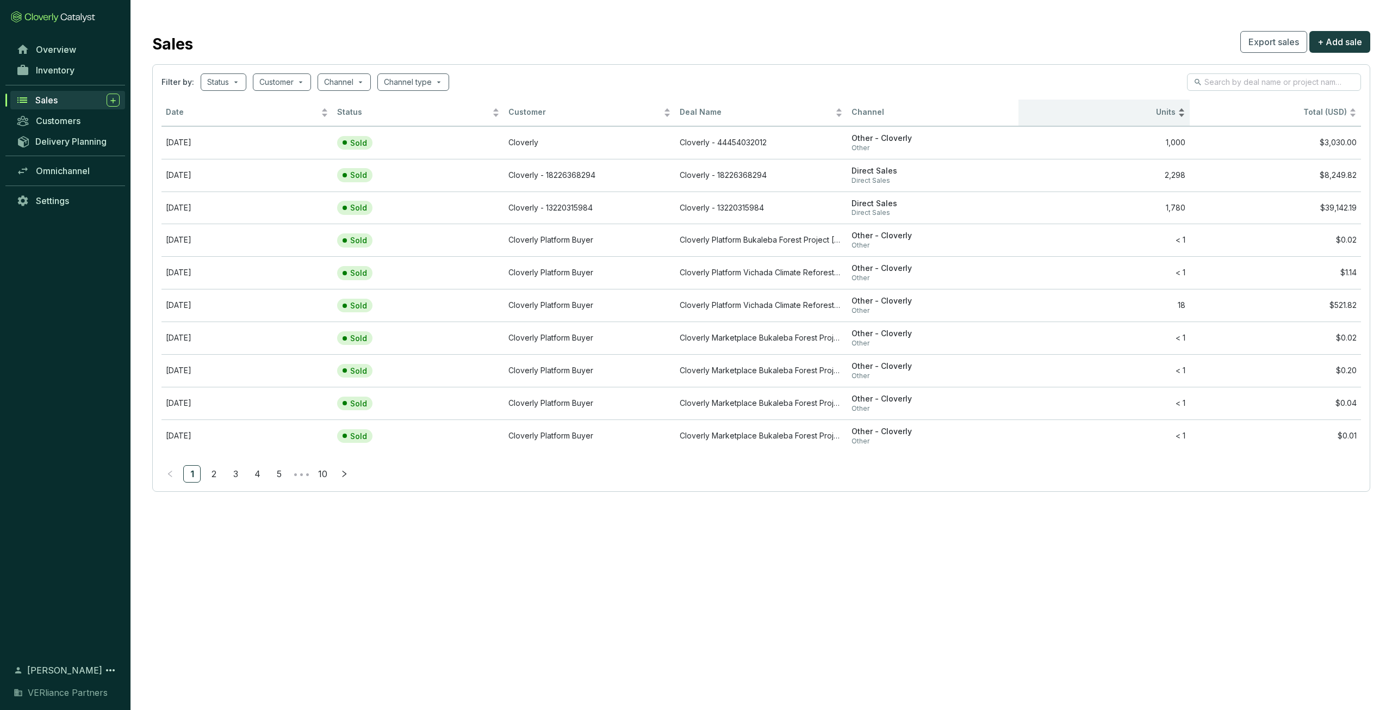
click at [691, 110] on span "Units" at bounding box center [1099, 112] width 153 height 10
click at [691, 243] on span "Other" at bounding box center [933, 245] width 163 height 9
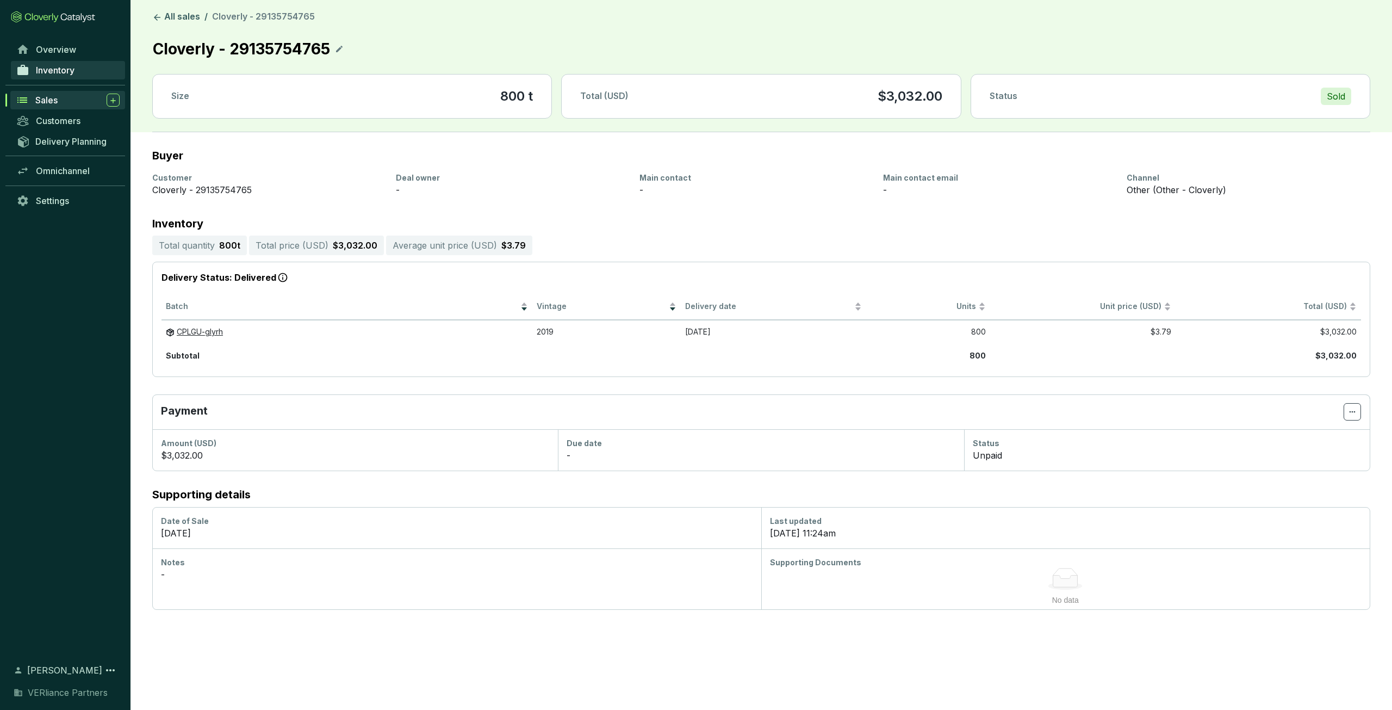
click at [68, 69] on span "Inventory" at bounding box center [55, 70] width 39 height 11
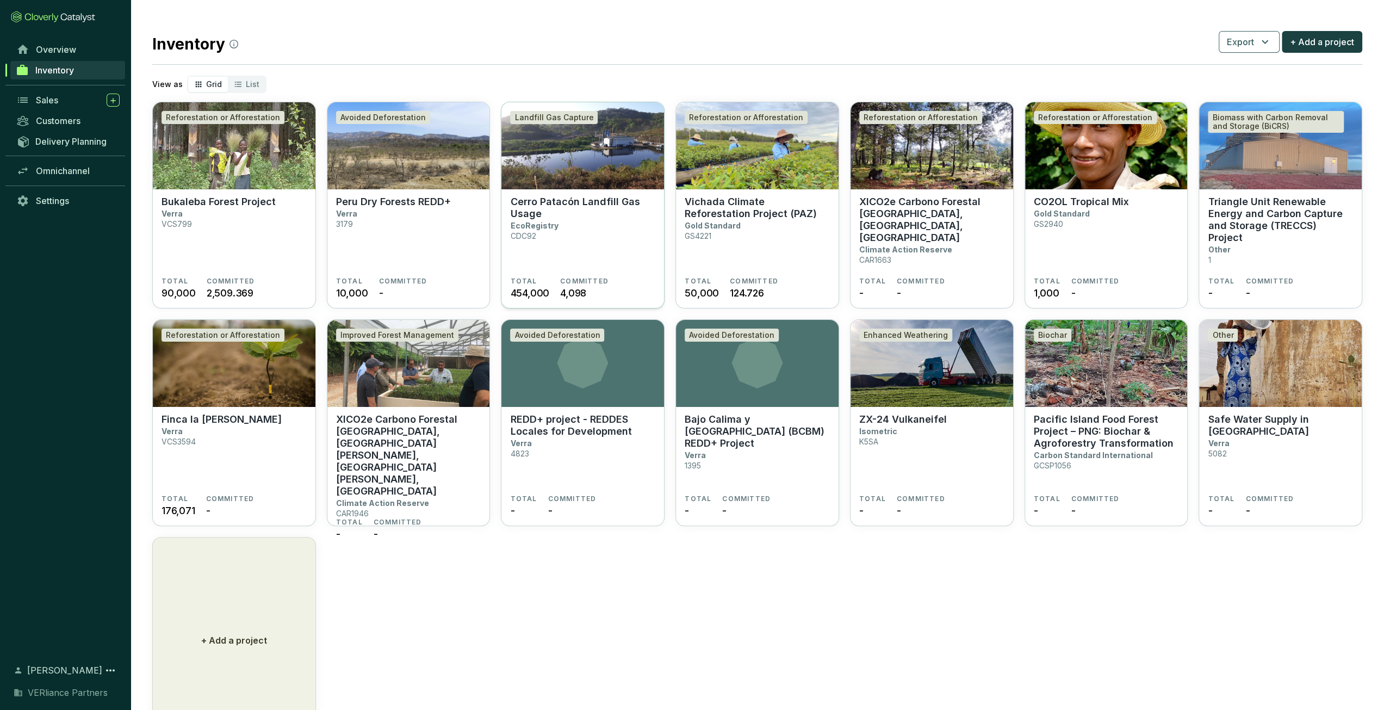
click at [594, 206] on p "Cerro Patacón Landfill Gas Usage" at bounding box center [582, 208] width 145 height 24
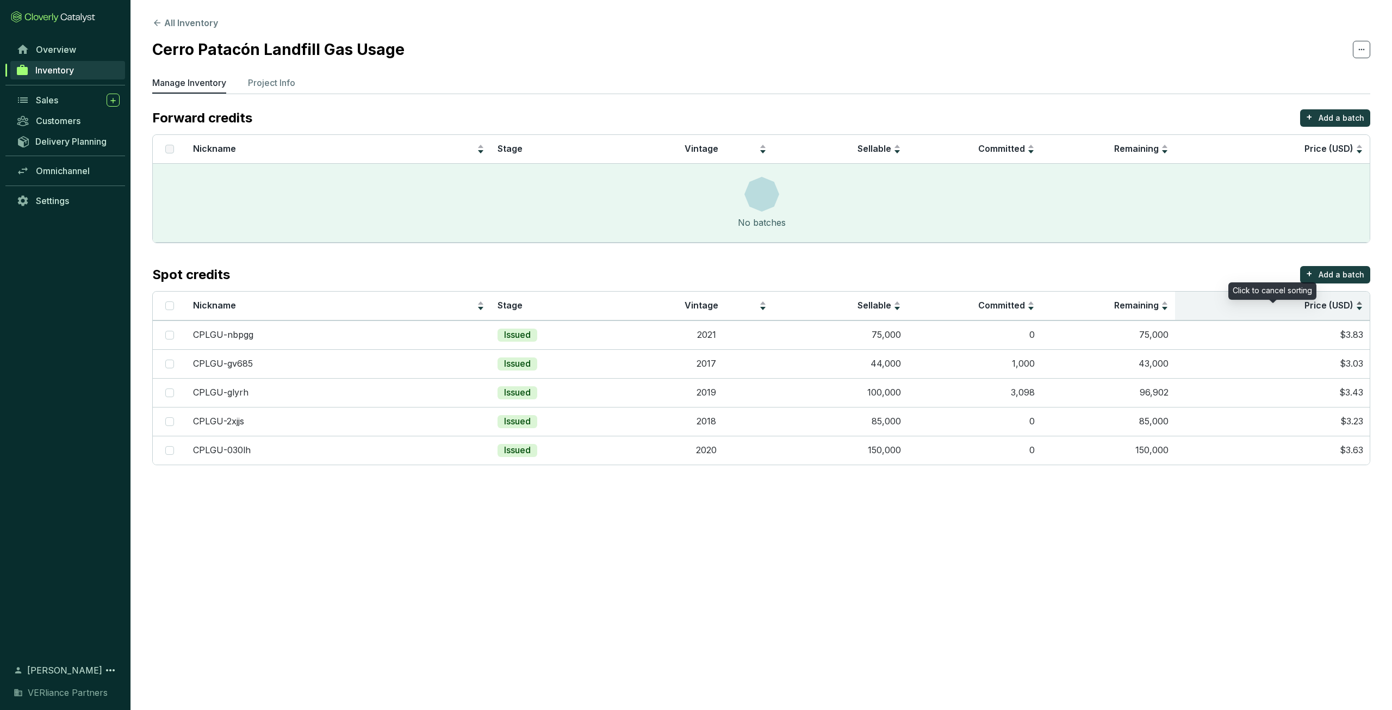
click at [1318, 311] on span "Price (USD)" at bounding box center [1329, 305] width 49 height 11
